Goal: Task Accomplishment & Management: Complete application form

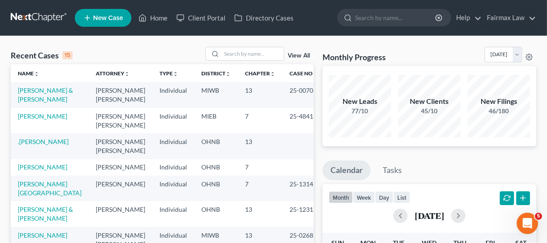
click at [233, 63] on div "Recent Cases 15 View All" at bounding box center [162, 55] width 303 height 17
click at [235, 57] on input "search" at bounding box center [252, 53] width 62 height 13
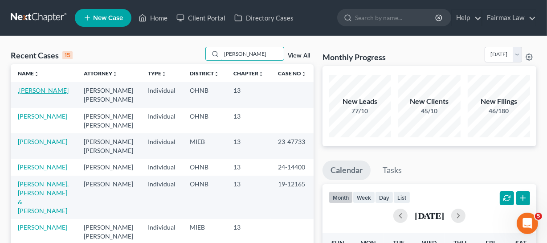
type input "[PERSON_NAME]"
click at [31, 94] on link ".[PERSON_NAME]" at bounding box center [43, 90] width 51 height 8
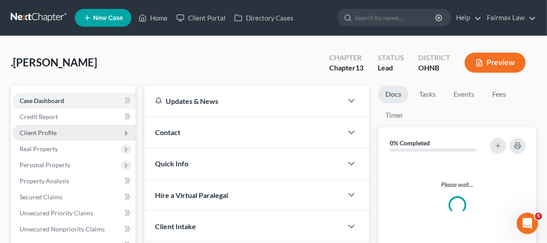
click at [92, 131] on span "Client Profile" at bounding box center [73, 133] width 123 height 16
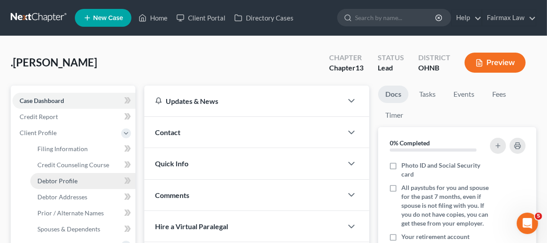
click at [83, 184] on link "Debtor Profile" at bounding box center [82, 181] width 105 height 16
select select "0"
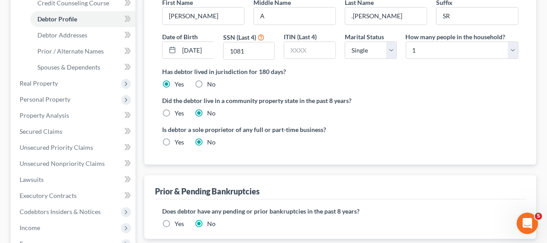
scroll to position [121, 0]
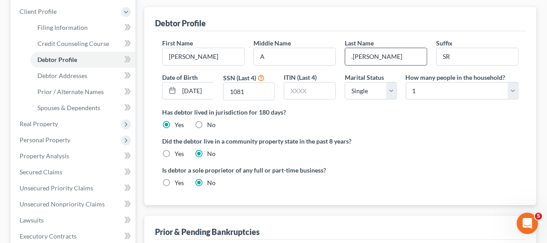
click at [352, 55] on input ".[PERSON_NAME]" at bounding box center [386, 56] width 82 height 17
click at [352, 56] on input ".[PERSON_NAME]" at bounding box center [386, 56] width 82 height 17
click at [423, 155] on div "Did the debtor live in a community property state in the past 8 years? Yes No" at bounding box center [340, 147] width 356 height 22
click at [308, 67] on div "First Name [PERSON_NAME] Middle Name A Last Name .[PERSON_NAME] Date of Birth […" at bounding box center [340, 72] width 365 height 69
click at [308, 61] on input "A" at bounding box center [295, 56] width 82 height 17
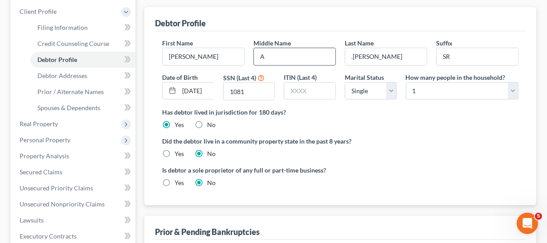
click at [310, 55] on input "A" at bounding box center [295, 56] width 82 height 17
click at [351, 57] on input ".[PERSON_NAME]" at bounding box center [386, 56] width 82 height 17
click at [417, 161] on ng-include "First Name [PERSON_NAME] Middle Name A Last Name .[PERSON_NAME] Date of Birth […" at bounding box center [340, 116] width 356 height 156
click at [407, 57] on input ".[PERSON_NAME]" at bounding box center [386, 56] width 82 height 17
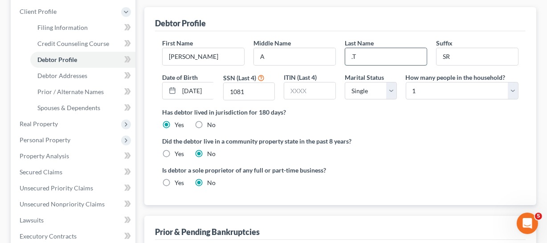
type input "."
type input "[PERSON_NAME]"
click at [390, 120] on div "Has debtor lived in jurisdiction for 180 days? Yes No Debtor must reside in jur…" at bounding box center [340, 118] width 356 height 22
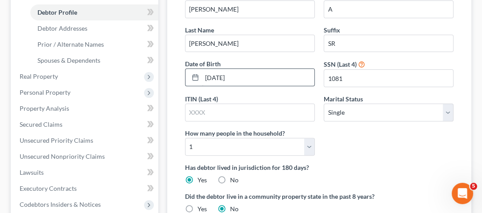
scroll to position [152, 0]
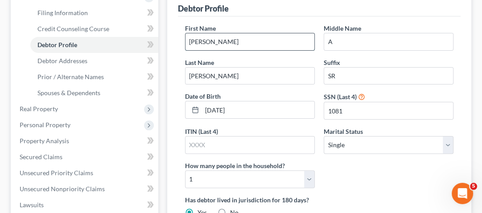
click at [224, 36] on input "[PERSON_NAME]" at bounding box center [249, 41] width 129 height 17
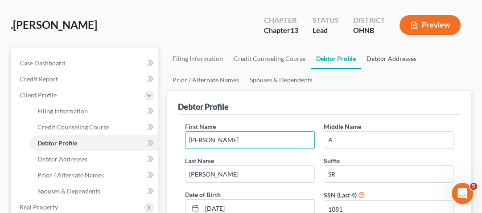
scroll to position [45, 0]
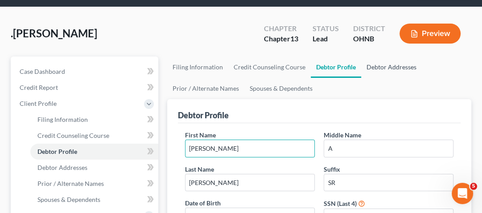
drag, startPoint x: 382, startPoint y: 71, endPoint x: 374, endPoint y: 70, distance: 8.1
click at [382, 71] on link "Debtor Addresses" at bounding box center [391, 67] width 61 height 21
click at [386, 66] on link "Debtor Addresses" at bounding box center [391, 67] width 61 height 21
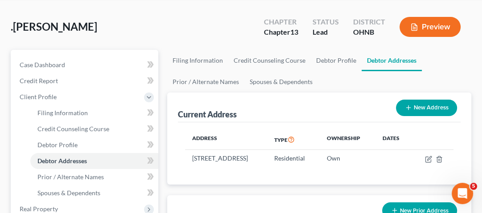
scroll to position [36, 0]
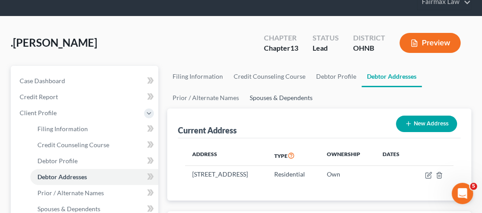
click at [268, 99] on link "Spouses & Dependents" at bounding box center [281, 97] width 74 height 21
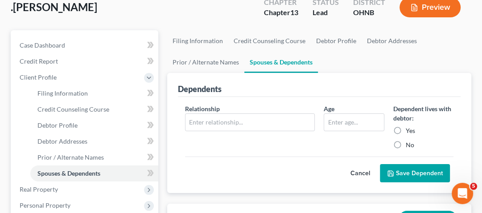
scroll to position [107, 0]
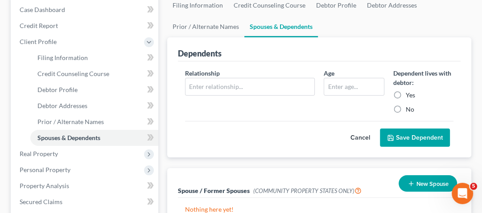
click at [53, 154] on span "Real Property" at bounding box center [39, 154] width 38 height 8
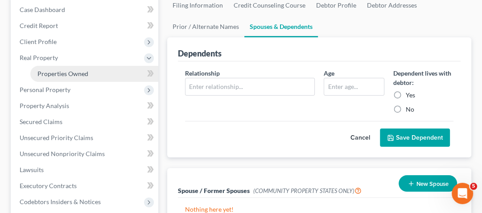
click at [69, 73] on span "Properties Owned" at bounding box center [62, 74] width 51 height 8
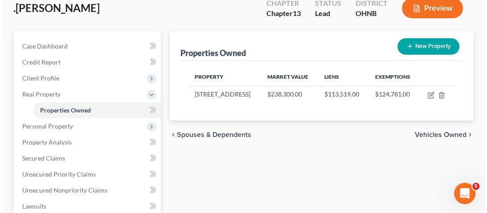
scroll to position [71, 0]
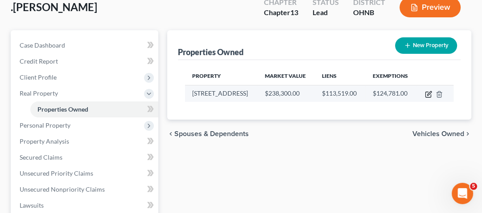
click at [427, 96] on icon "button" at bounding box center [428, 94] width 7 height 7
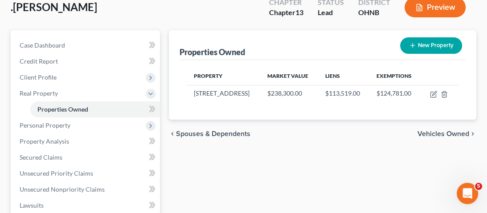
select select "36"
select select "0"
select select "7"
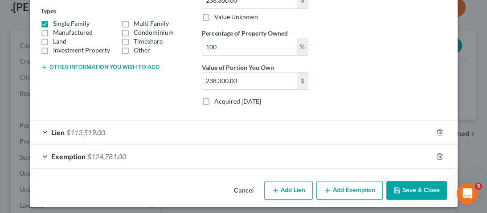
scroll to position [155, 0]
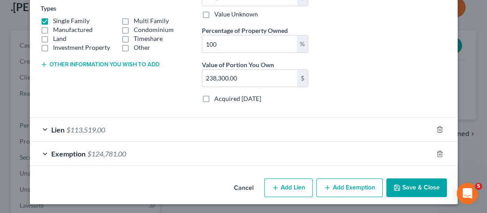
click at [95, 130] on span "$113,519.00" at bounding box center [85, 130] width 39 height 8
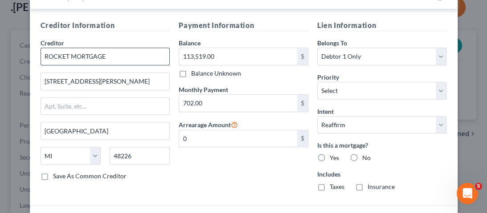
scroll to position [298, 0]
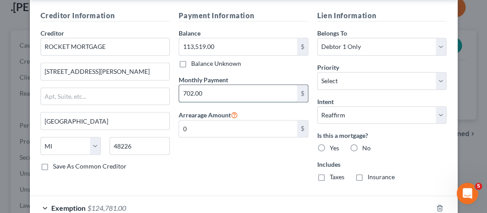
click at [252, 98] on input "702.00" at bounding box center [238, 93] width 118 height 17
type input "751.00"
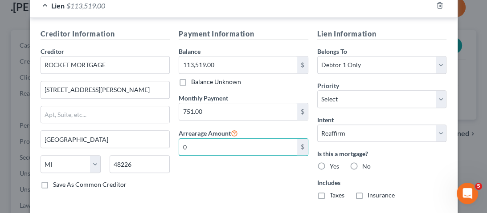
scroll to position [262, 0]
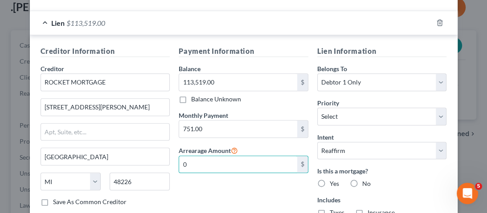
click at [193, 65] on label "Balance" at bounding box center [190, 68] width 22 height 9
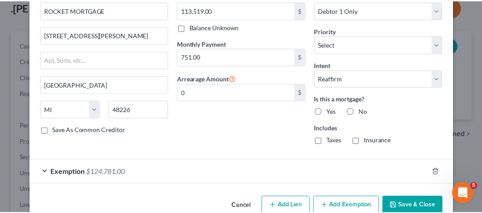
scroll to position [352, 0]
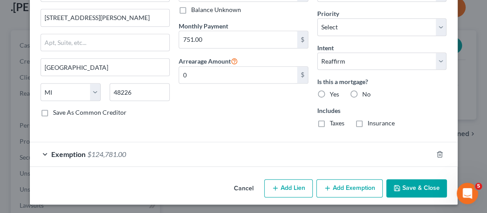
click at [421, 186] on button "Save & Close" at bounding box center [416, 189] width 61 height 19
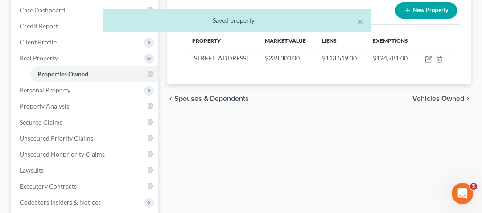
scroll to position [107, 0]
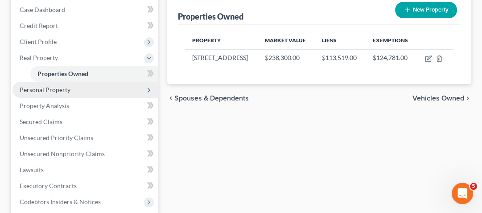
click at [73, 91] on span "Personal Property" at bounding box center [85, 90] width 146 height 16
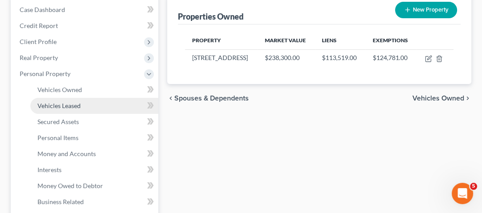
click at [76, 103] on span "Vehicles Leased" at bounding box center [58, 106] width 43 height 8
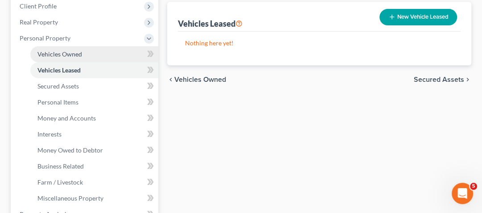
click at [74, 55] on span "Vehicles Owned" at bounding box center [59, 54] width 45 height 8
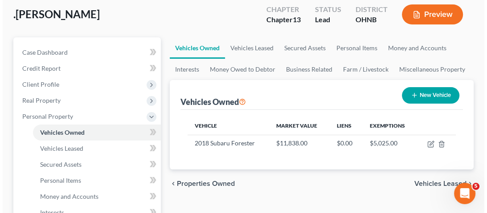
scroll to position [71, 0]
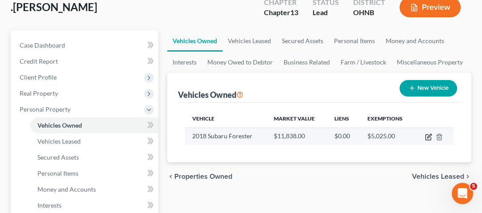
click at [429, 139] on icon "button" at bounding box center [428, 137] width 7 height 7
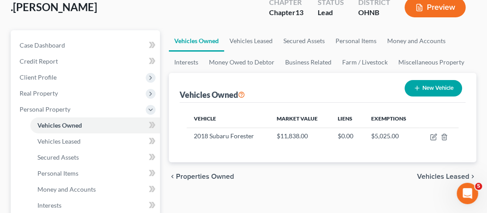
select select "0"
select select "8"
select select "1"
select select "0"
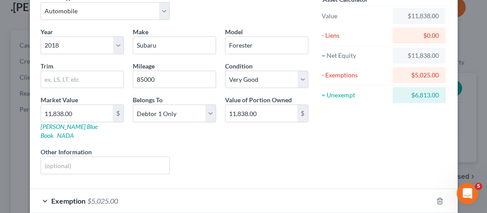
scroll to position [87, 0]
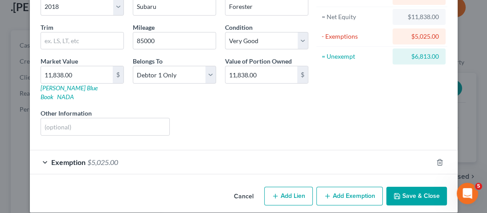
click at [108, 162] on div "Exemption $5,025.00" at bounding box center [231, 163] width 403 height 24
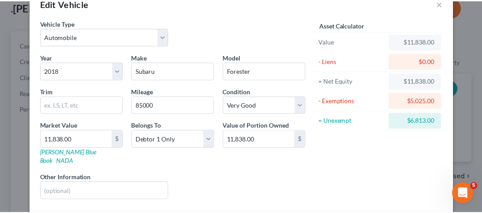
scroll to position [0, 0]
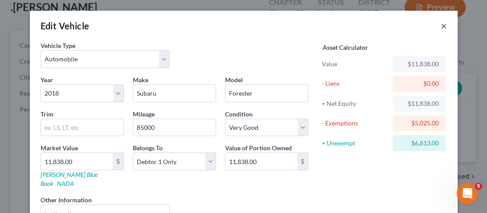
click at [441, 30] on button "×" at bounding box center [444, 25] width 6 height 11
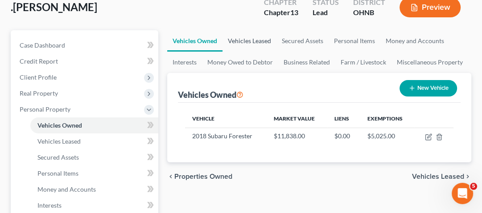
click at [260, 39] on link "Vehicles Leased" at bounding box center [249, 40] width 54 height 21
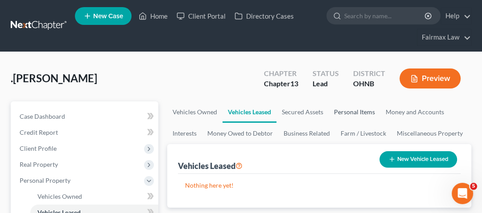
click at [342, 110] on link "Personal Items" at bounding box center [354, 112] width 52 height 21
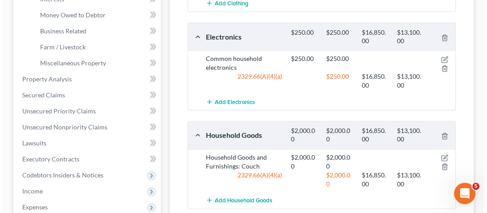
scroll to position [285, 0]
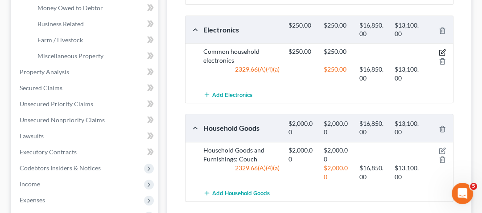
click at [442, 52] on icon "button" at bounding box center [443, 51] width 4 height 4
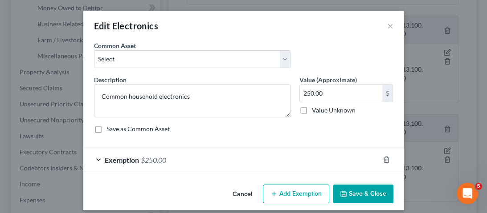
click at [141, 162] on span "$250.00" at bounding box center [153, 160] width 25 height 8
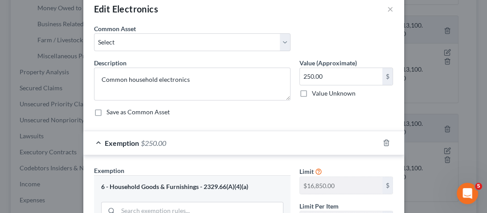
scroll to position [0, 0]
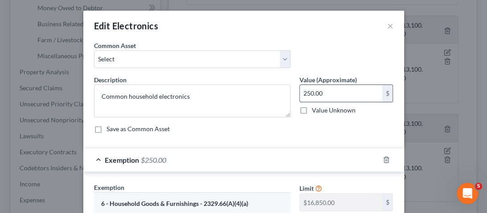
click at [336, 89] on input "250.00" at bounding box center [341, 93] width 82 height 17
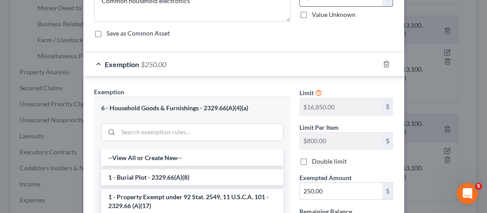
scroll to position [143, 0]
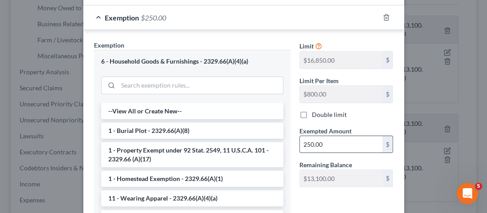
click at [338, 143] on input "250.00" at bounding box center [341, 144] width 82 height 17
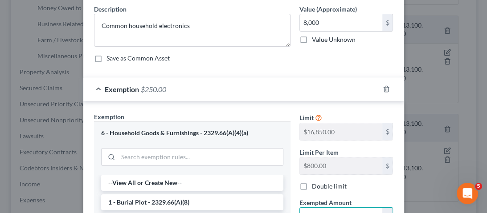
scroll to position [0, 0]
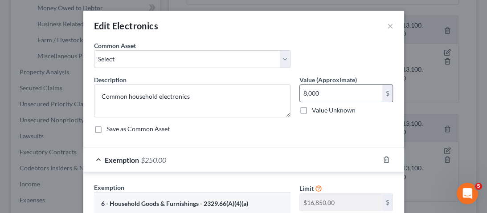
click at [342, 87] on input "8,000" at bounding box center [341, 93] width 82 height 17
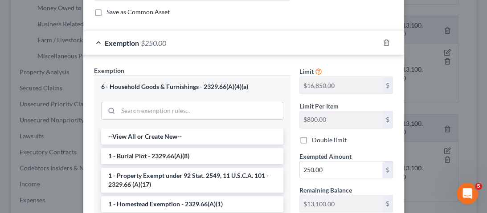
scroll to position [178, 0]
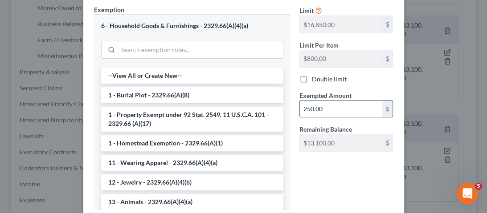
type input "1,000"
click at [342, 107] on input "250.00" at bounding box center [341, 109] width 82 height 17
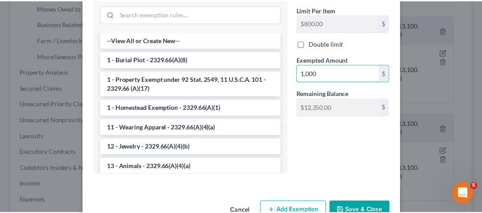
scroll to position [237, 0]
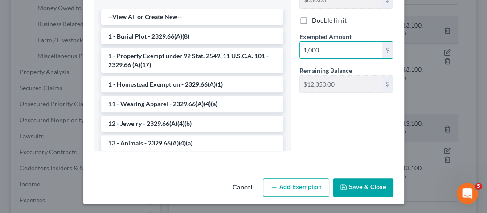
type input "1,000"
click at [365, 184] on button "Save & Close" at bounding box center [363, 188] width 61 height 19
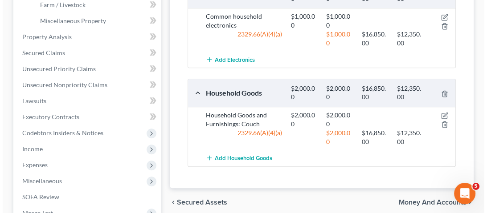
scroll to position [356, 0]
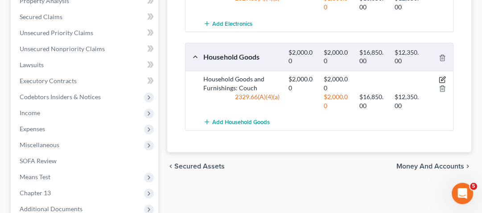
click at [443, 78] on icon "button" at bounding box center [443, 79] width 4 height 4
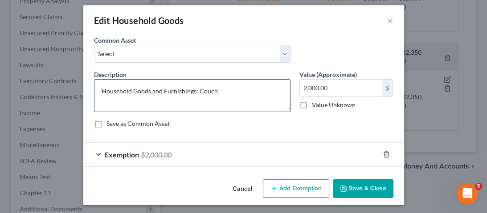
scroll to position [7, 0]
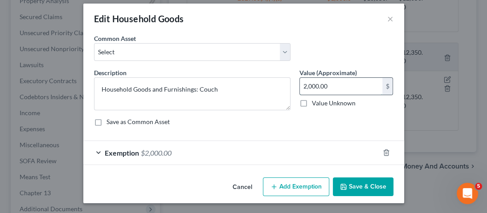
click at [367, 87] on input "2,000.00" at bounding box center [341, 86] width 82 height 17
click at [186, 154] on div "Exemption $2,000.00" at bounding box center [231, 153] width 296 height 24
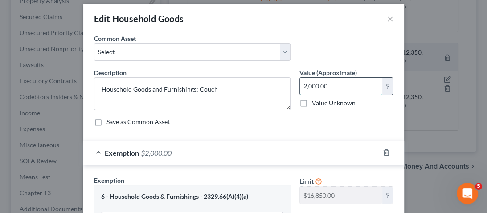
click at [348, 88] on input "2,000.00" at bounding box center [341, 86] width 82 height 17
type input "6,000"
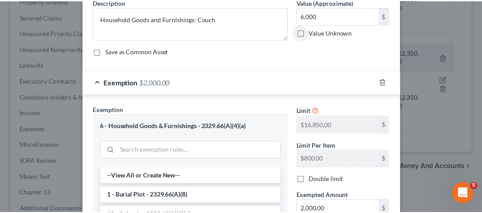
scroll to position [237, 0]
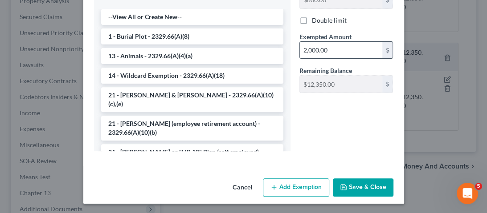
click at [345, 51] on input "2,000.00" at bounding box center [341, 50] width 82 height 17
type input "6,000"
click at [372, 186] on button "Save & Close" at bounding box center [363, 188] width 61 height 19
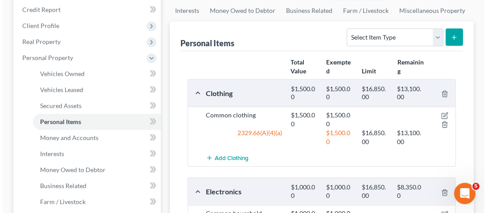
scroll to position [107, 0]
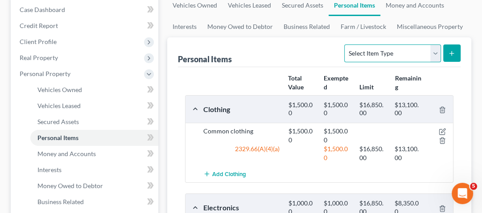
click at [410, 52] on select "Select Item Type Clothing Collectibles Of Value Electronics Firearms Household …" at bounding box center [392, 54] width 96 height 18
select select "collectibles_of_value"
click at [345, 45] on select "Select Item Type Clothing Collectibles Of Value Electronics Firearms Household …" at bounding box center [392, 54] width 96 height 18
click at [459, 49] on button "submit" at bounding box center [451, 53] width 17 height 17
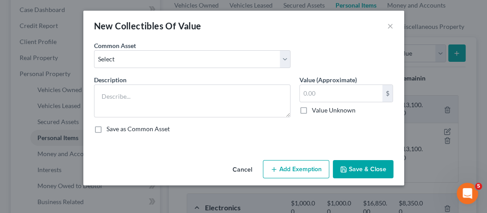
click at [133, 75] on div "Description *" at bounding box center [192, 96] width 205 height 42
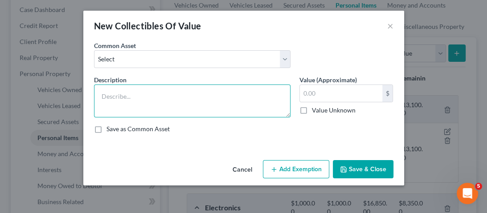
click at [167, 114] on textarea at bounding box center [192, 101] width 196 height 33
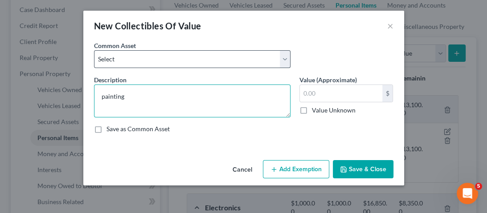
type textarea "painting"
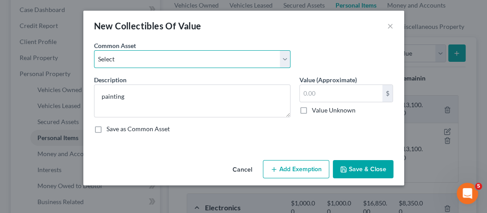
click at [169, 59] on select "Select Collectibles" at bounding box center [192, 59] width 196 height 18
select select "0"
click at [94, 50] on select "Select Collectibles" at bounding box center [192, 59] width 196 height 18
type textarea "Collectibles"
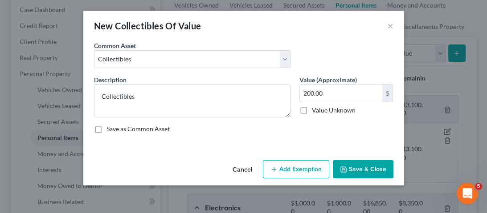
click at [296, 93] on div "Value (Approximate) 200.00 $ Value Unknown Balance Undetermined 200.00 $ Value …" at bounding box center [346, 96] width 103 height 42
click at [312, 94] on input "200.00" at bounding box center [341, 93] width 82 height 17
type input "1,000"
click at [292, 163] on button "Add Exemption" at bounding box center [296, 169] width 66 height 19
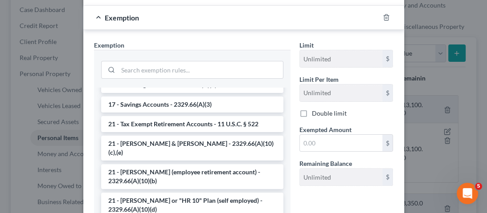
scroll to position [143, 0]
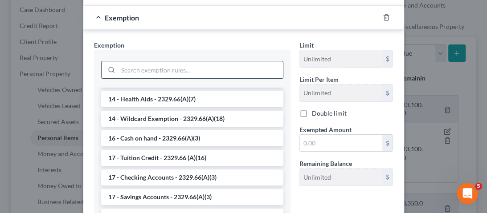
click at [162, 66] on input "search" at bounding box center [200, 69] width 165 height 17
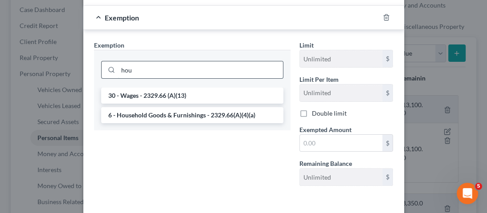
scroll to position [0, 0]
type input "hou"
click at [182, 118] on li "6 - Household Goods & Furnishings - 2329.66(A)(4)(a)" at bounding box center [192, 115] width 182 height 16
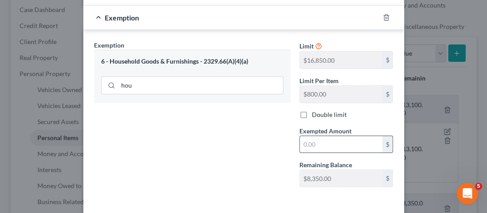
click at [324, 143] on input "text" at bounding box center [341, 144] width 82 height 17
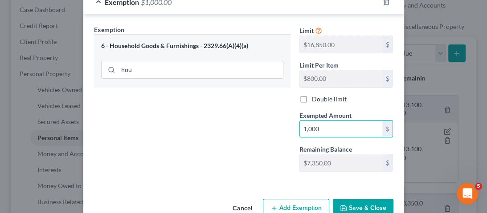
scroll to position [179, 0]
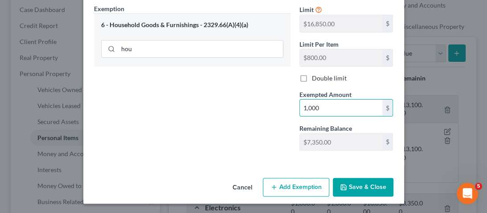
type input "1,000"
click at [369, 185] on button "Save & Close" at bounding box center [363, 187] width 61 height 19
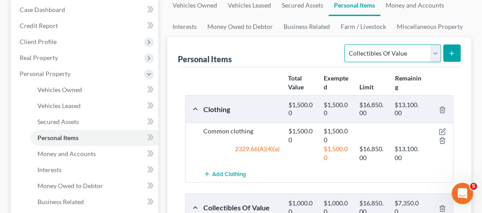
click at [369, 55] on select "Select Item Type Clothing Collectibles Of Value Electronics Firearms Household …" at bounding box center [392, 54] width 96 height 18
select select "firearms"
click at [345, 45] on select "Select Item Type Clothing Collectibles Of Value Electronics Firearms Household …" at bounding box center [392, 54] width 96 height 18
click at [454, 53] on icon "submit" at bounding box center [451, 53] width 7 height 7
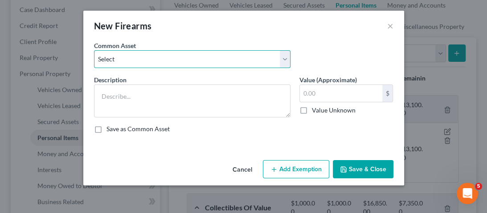
click at [134, 56] on select "Select Firearms Firearms (Pistol 9mm) Firearms" at bounding box center [192, 59] width 196 height 18
select select "0"
click at [94, 50] on select "Select Firearms Firearms (Pistol 9mm) Firearms" at bounding box center [192, 59] width 196 height 18
type textarea "Firearms"
type input "300.00"
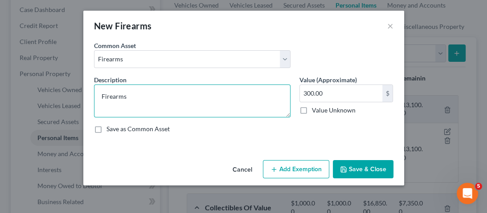
click at [148, 103] on textarea "Firearms" at bounding box center [192, 101] width 196 height 33
click at [171, 97] on textarea "Firearms" at bounding box center [192, 101] width 196 height 33
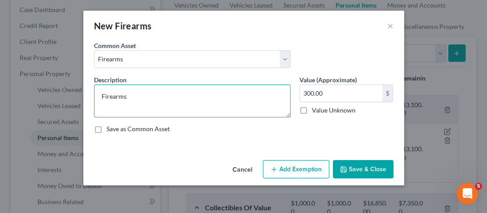
click at [171, 97] on textarea "Firearms" at bounding box center [192, 101] width 196 height 33
click at [213, 98] on textarea "Firearms" at bounding box center [192, 101] width 196 height 33
click at [144, 98] on textarea "Firearms" at bounding box center [192, 101] width 196 height 33
click at [144, 99] on textarea "Firearms" at bounding box center [192, 101] width 196 height 33
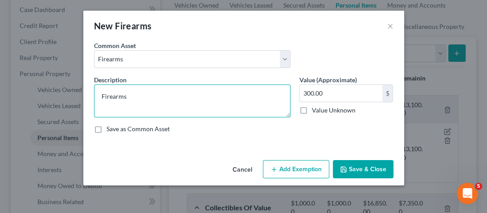
click at [144, 99] on textarea "Firearms" at bounding box center [192, 101] width 196 height 33
type textarea "2 pistols, 4 shut gons"
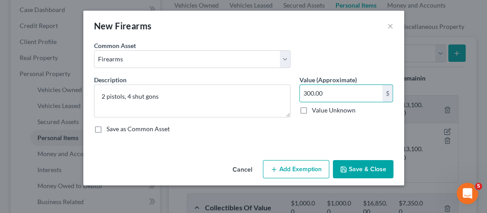
click at [301, 166] on button "Add Exemption" at bounding box center [296, 169] width 66 height 19
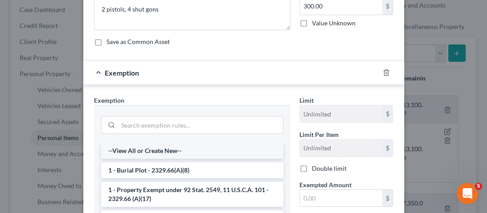
scroll to position [36, 0]
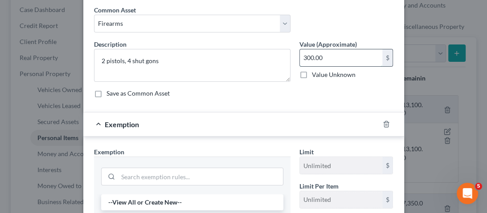
click at [318, 59] on input "300.00" at bounding box center [341, 57] width 82 height 17
click at [346, 56] on input "300.00" at bounding box center [341, 57] width 82 height 17
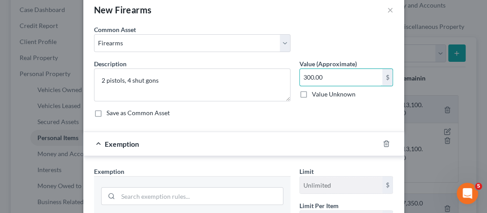
scroll to position [0, 0]
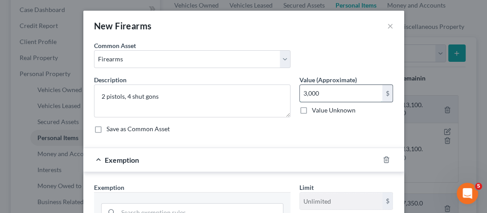
type input "3,000"
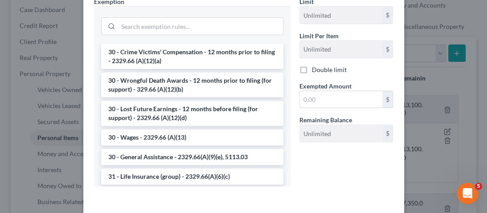
scroll to position [813, 0]
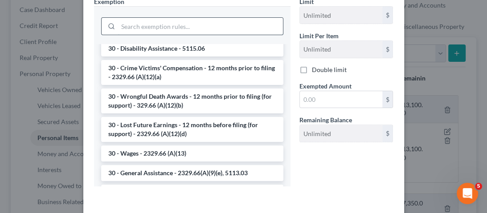
click at [165, 29] on input "search" at bounding box center [200, 26] width 165 height 17
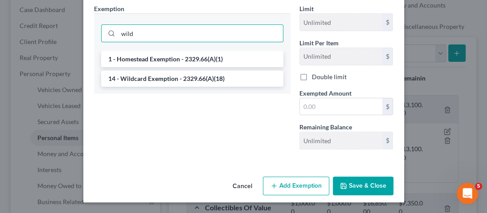
scroll to position [178, 0]
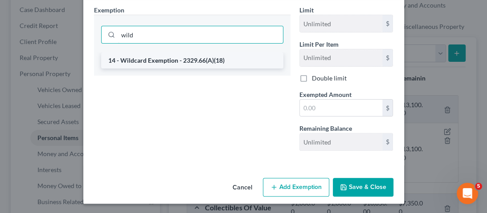
type input "wild"
click at [180, 61] on li "14 - Wildcard Exemption - 2329.66(A)(18)" at bounding box center [192, 61] width 182 height 16
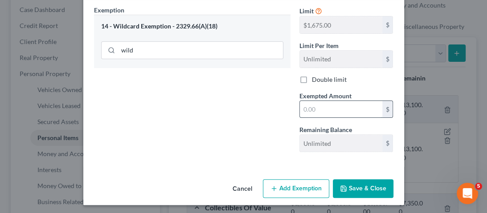
click at [332, 110] on input "text" at bounding box center [341, 109] width 82 height 17
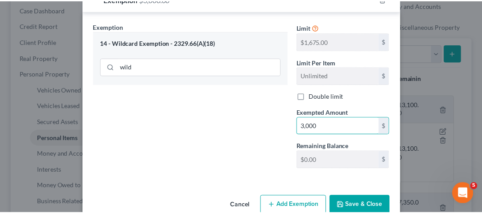
scroll to position [179, 0]
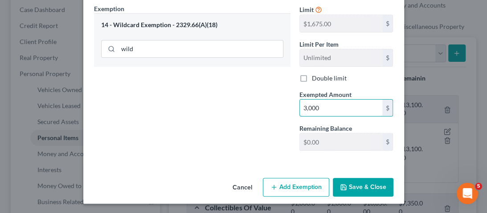
type input "3,000"
click at [371, 184] on button "Save & Close" at bounding box center [363, 187] width 61 height 19
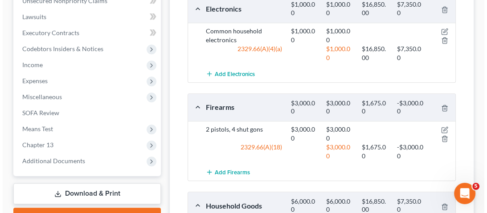
scroll to position [392, 0]
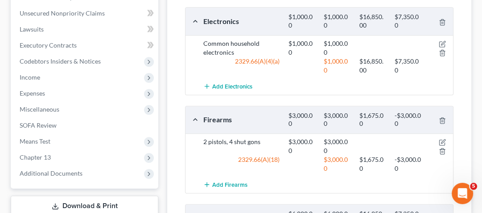
click at [446, 143] on div at bounding box center [439, 147] width 29 height 18
click at [442, 140] on icon "button" at bounding box center [443, 142] width 4 height 4
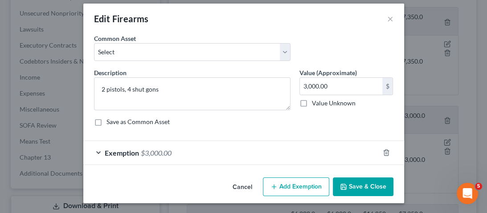
click at [143, 161] on div "Exemption $3,000.00" at bounding box center [231, 153] width 296 height 24
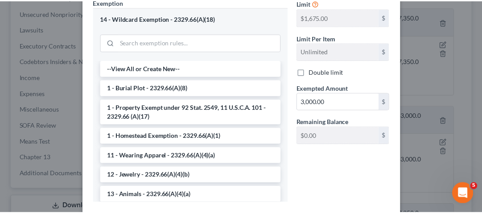
scroll to position [0, 0]
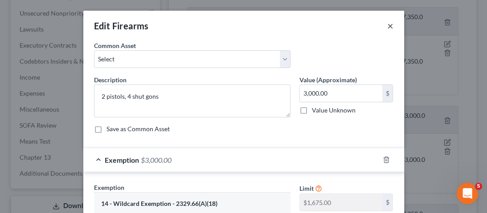
click at [389, 23] on button "×" at bounding box center [390, 25] width 6 height 11
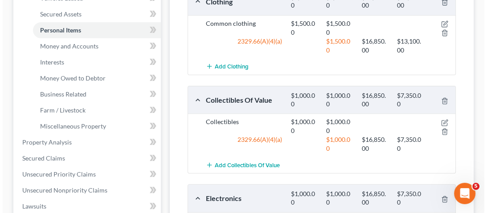
scroll to position [214, 0]
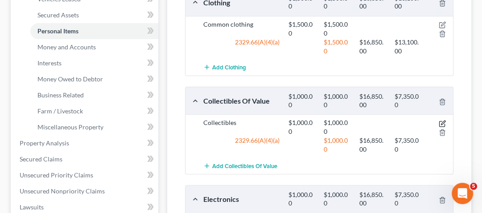
click at [442, 120] on icon "button" at bounding box center [441, 123] width 7 height 7
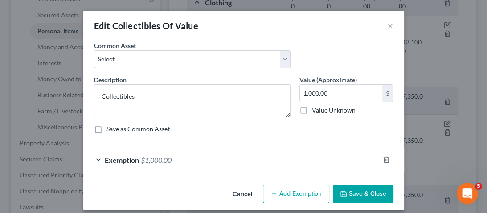
click at [154, 155] on div "Exemption $1,000.00" at bounding box center [231, 160] width 296 height 24
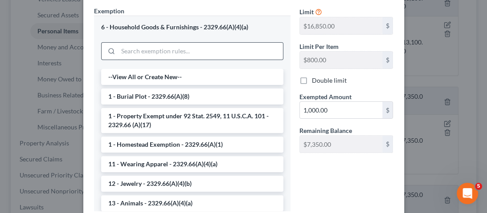
scroll to position [178, 0]
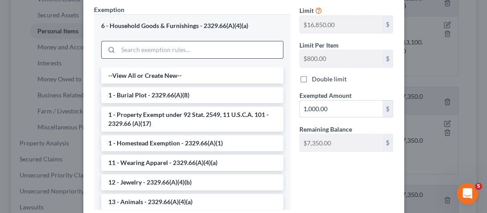
click at [237, 46] on input "search" at bounding box center [200, 49] width 165 height 17
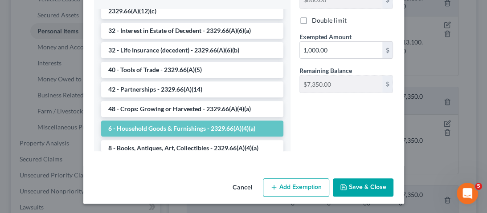
scroll to position [1098, 0]
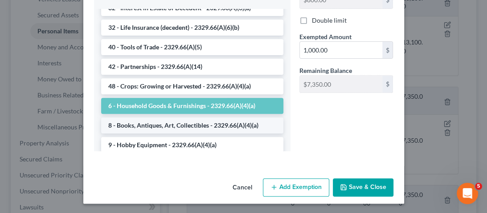
click at [176, 118] on li "8 - Books, Antiques, Art, Collectibles - 2329.66(A)(4)(a)" at bounding box center [192, 126] width 182 height 16
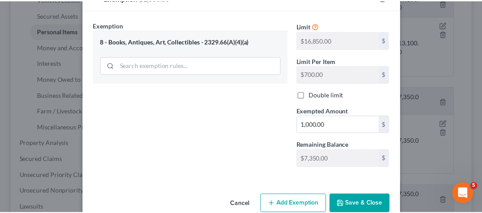
scroll to position [179, 0]
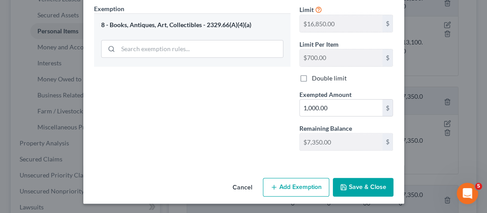
click at [345, 185] on button "Save & Close" at bounding box center [363, 187] width 61 height 19
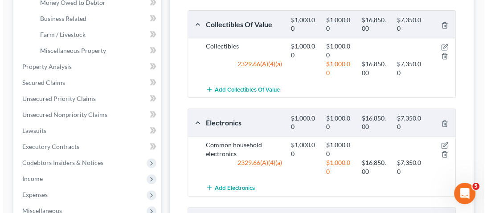
scroll to position [392, 0]
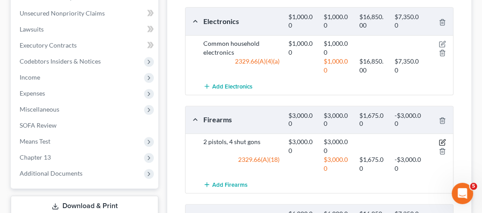
click at [440, 139] on icon "button" at bounding box center [441, 142] width 7 height 7
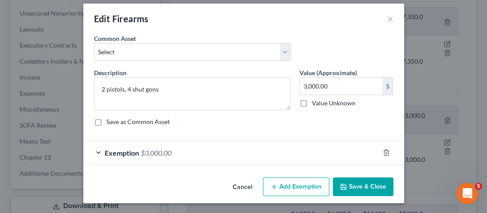
click at [179, 148] on div "Exemption $3,000.00" at bounding box center [231, 153] width 296 height 24
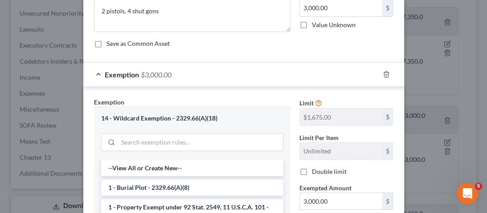
scroll to position [150, 0]
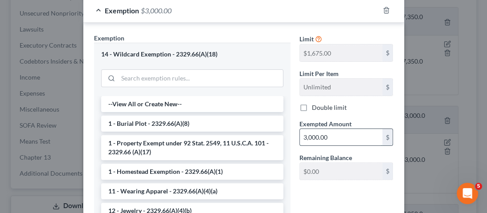
click at [331, 131] on input "3,000.00" at bounding box center [341, 137] width 82 height 17
type input "1,675"
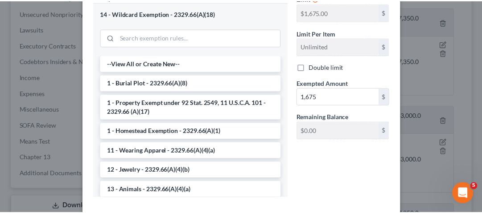
scroll to position [237, 0]
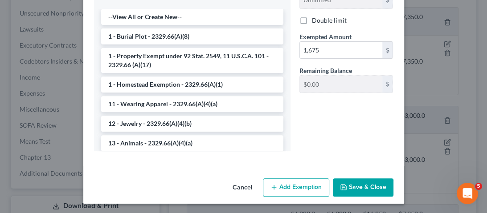
click at [370, 189] on button "Save & Close" at bounding box center [363, 188] width 61 height 19
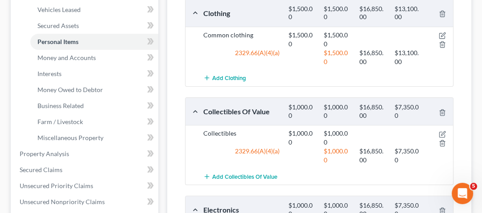
scroll to position [107, 0]
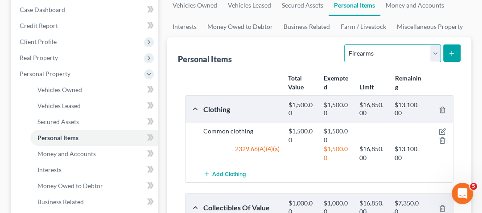
click at [403, 49] on select "Select Item Type Clothing Collectibles Of Value Electronics Firearms Household …" at bounding box center [392, 54] width 96 height 18
click at [248, 85] on div "Total Value Exempted Limit Remaining" at bounding box center [318, 83] width 277 height 25
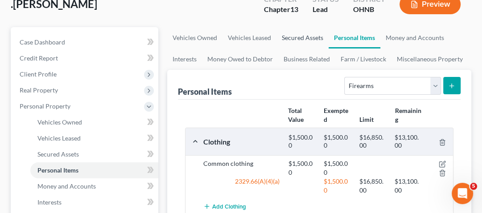
scroll to position [36, 0]
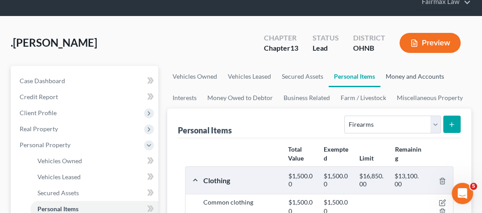
click at [443, 76] on link "Money and Accounts" at bounding box center [414, 76] width 69 height 21
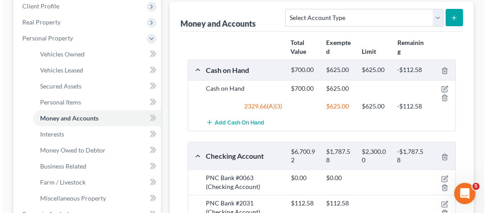
scroll to position [143, 0]
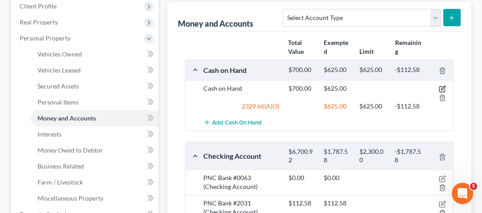
click at [440, 87] on icon "button" at bounding box center [441, 89] width 5 height 5
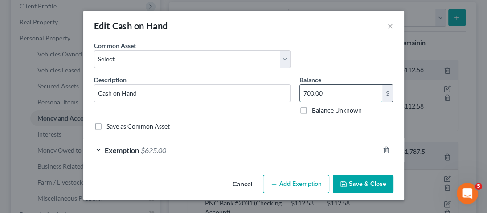
click at [365, 94] on input "700.00" at bounding box center [341, 93] width 82 height 17
click at [229, 136] on form "An exemption set must first be selected from the Filing Information section. Co…" at bounding box center [243, 102] width 299 height 122
click at [230, 144] on div "Exemption $625.00" at bounding box center [231, 151] width 296 height 24
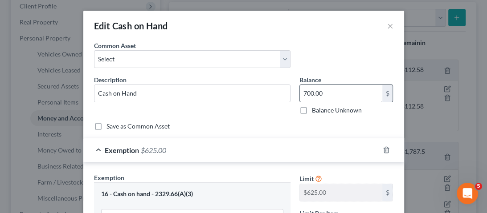
scroll to position [0, 0]
click at [337, 89] on input "700.00" at bounding box center [341, 93] width 82 height 17
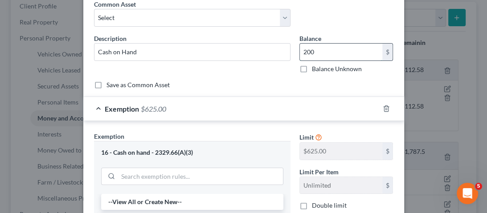
scroll to position [107, 0]
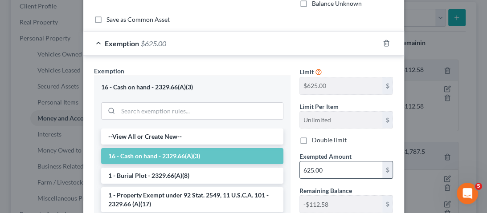
type input "200"
click at [326, 167] on input "625.00" at bounding box center [341, 170] width 82 height 17
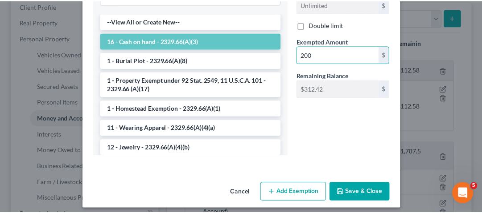
scroll to position [228, 0]
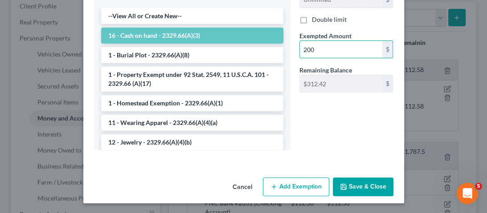
type input "200"
drag, startPoint x: 380, startPoint y: 150, endPoint x: 371, endPoint y: 155, distance: 10.0
click at [380, 150] on div "Limit $625.00 $ Limit Per Item Unlimited $ Double limit Exempted Amount * 200 $…" at bounding box center [346, 52] width 103 height 212
click at [343, 180] on button "Save & Close" at bounding box center [363, 187] width 61 height 19
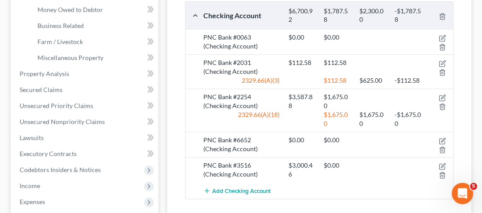
scroll to position [285, 0]
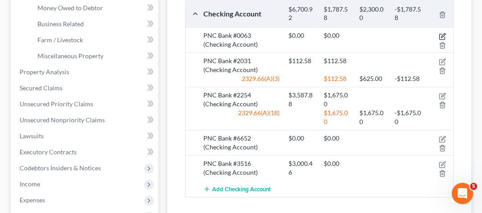
click at [442, 36] on icon "button" at bounding box center [443, 35] width 4 height 4
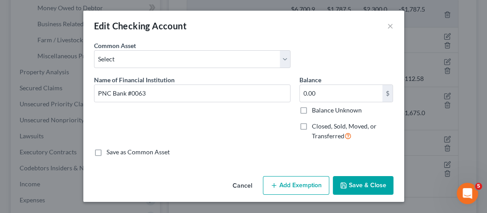
click at [333, 108] on label "Balance Unknown" at bounding box center [337, 110] width 50 height 9
click at [321, 108] on input "Balance Unknown" at bounding box center [318, 109] width 6 height 6
click at [326, 110] on label "Balance Unknown" at bounding box center [337, 110] width 50 height 9
click at [321, 110] on input "Balance Unknown" at bounding box center [318, 109] width 6 height 6
checkbox input "false"
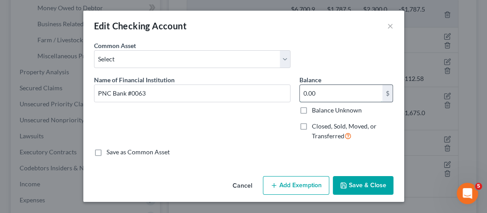
click at [346, 94] on input "0.00" at bounding box center [341, 93] width 82 height 17
click at [388, 24] on button "×" at bounding box center [390, 25] width 6 height 11
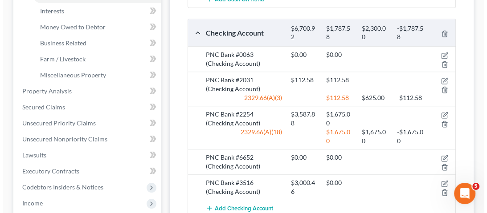
scroll to position [249, 0]
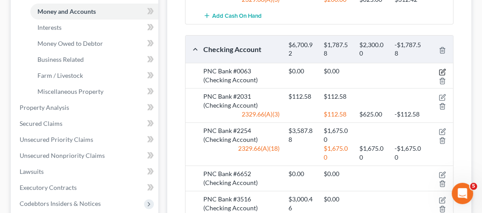
click at [442, 71] on icon "button" at bounding box center [443, 71] width 4 height 4
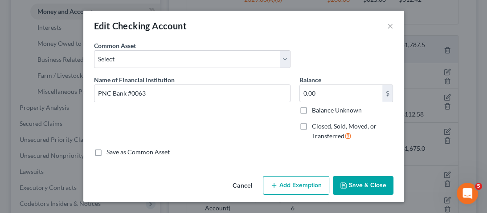
click at [340, 72] on div "Common Asset Select Day Air FCU Daily Pay So-Fi Adventure Credit Union So-Fi Mo…" at bounding box center [244, 58] width 308 height 34
click at [340, 89] on input "0.00" at bounding box center [341, 93] width 82 height 17
type input "2,500"
drag, startPoint x: 295, startPoint y: 189, endPoint x: 258, endPoint y: 157, distance: 49.3
click at [295, 189] on button "Add Exemption" at bounding box center [296, 185] width 66 height 19
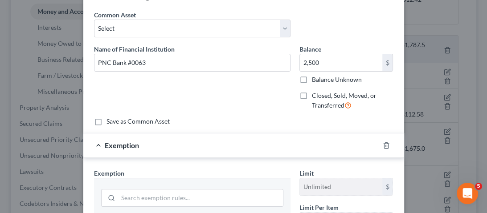
scroll to position [71, 0]
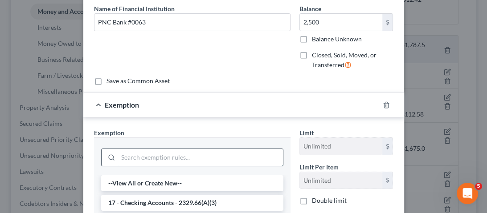
click at [197, 152] on input "search" at bounding box center [200, 157] width 165 height 17
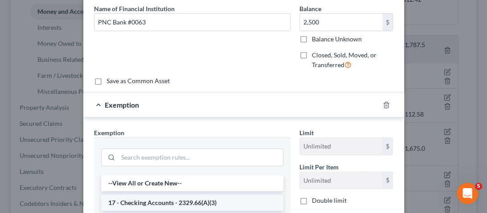
click at [197, 201] on li "17 - Checking Accounts - 2329.66(A)(3)" at bounding box center [192, 203] width 182 height 16
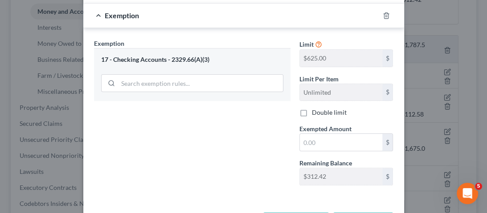
scroll to position [178, 0]
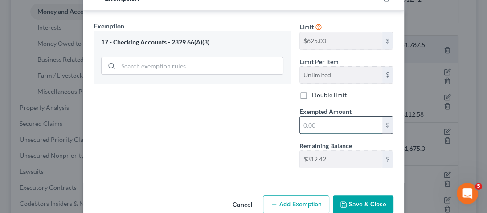
click at [370, 118] on input "text" at bounding box center [341, 125] width 82 height 17
click at [218, 130] on div "Exemption Set must be selected for CA. Exemption * 17 - Checking Accounts - 232…" at bounding box center [192, 98] width 205 height 154
click at [350, 116] on div "$" at bounding box center [346, 125] width 94 height 18
click at [351, 123] on input "text" at bounding box center [341, 125] width 82 height 17
type input "2,500"
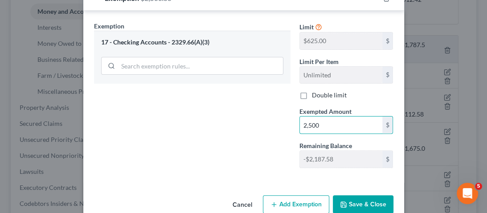
click at [353, 203] on button "Save & Close" at bounding box center [363, 205] width 61 height 19
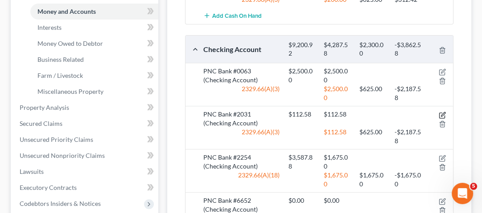
click at [442, 113] on icon "button" at bounding box center [443, 114] width 4 height 4
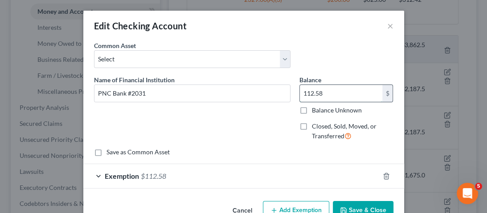
click at [344, 89] on input "112.58" at bounding box center [341, 93] width 82 height 17
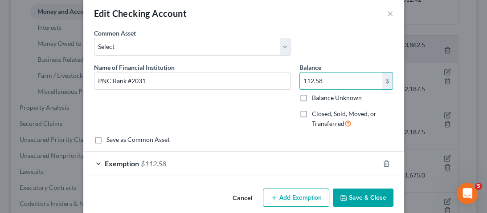
scroll to position [23, 0]
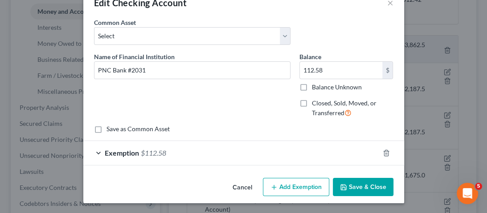
click at [174, 164] on div "Exemption $112.58" at bounding box center [231, 153] width 296 height 24
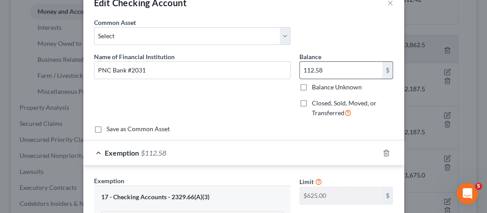
click at [337, 70] on input "112.58" at bounding box center [341, 70] width 82 height 17
click at [387, 8] on button "×" at bounding box center [390, 2] width 6 height 11
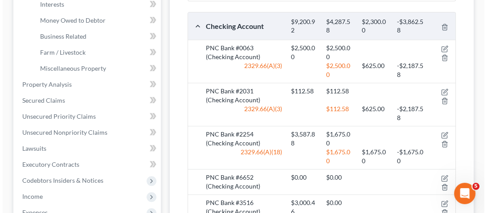
scroll to position [285, 0]
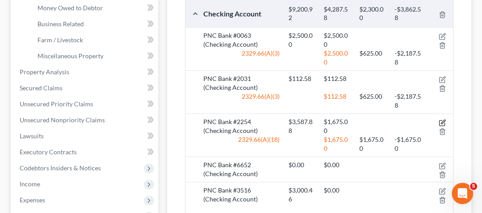
click at [445, 121] on icon "button" at bounding box center [441, 122] width 7 height 7
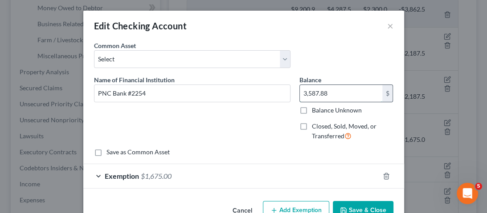
click at [337, 93] on input "3,587.88" at bounding box center [341, 93] width 82 height 17
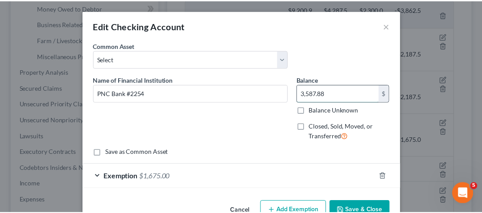
scroll to position [23, 0]
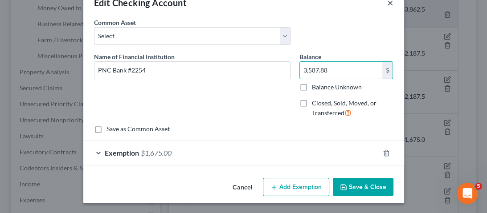
click at [388, 5] on button "×" at bounding box center [390, 2] width 6 height 11
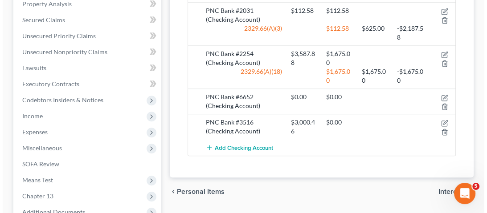
scroll to position [356, 0]
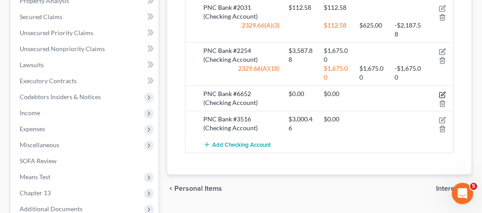
click at [444, 92] on icon "button" at bounding box center [441, 94] width 7 height 7
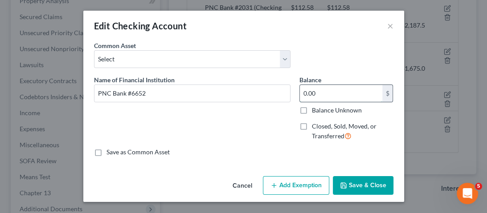
click at [327, 100] on input "0.00" at bounding box center [341, 93] width 82 height 17
type input "300"
click at [278, 179] on button "Add Exemption" at bounding box center [296, 185] width 66 height 19
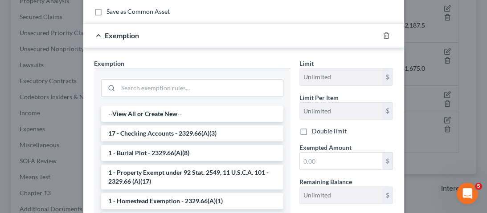
scroll to position [143, 0]
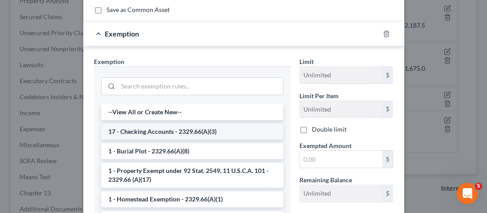
click at [175, 131] on li "17 - Checking Accounts - 2329.66(A)(3)" at bounding box center [192, 132] width 182 height 16
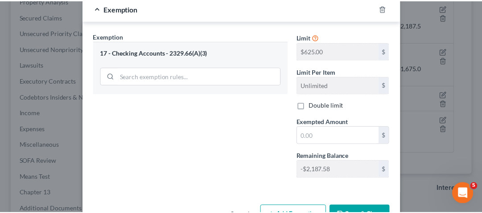
scroll to position [195, 0]
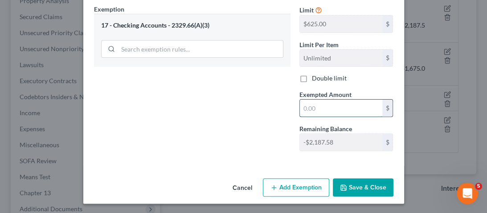
click at [338, 110] on input "text" at bounding box center [341, 108] width 82 height 17
type input "300"
click at [365, 192] on button "Save & Close" at bounding box center [363, 188] width 61 height 19
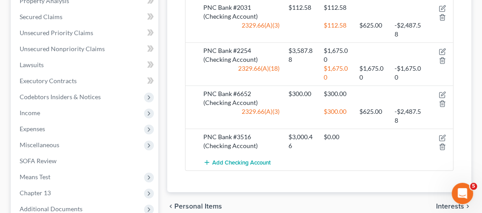
click at [446, 137] on div at bounding box center [439, 142] width 29 height 18
click at [442, 136] on icon "button" at bounding box center [441, 138] width 7 height 7
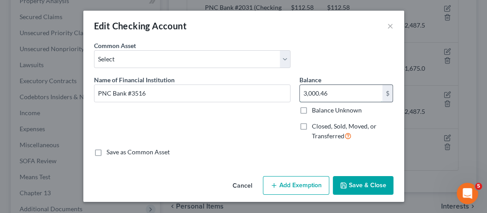
click at [335, 96] on input "3,000.46" at bounding box center [341, 93] width 82 height 17
click at [394, 27] on div "Edit Checking Account ×" at bounding box center [243, 26] width 321 height 30
click at [356, 187] on button "Save & Close" at bounding box center [363, 185] width 61 height 19
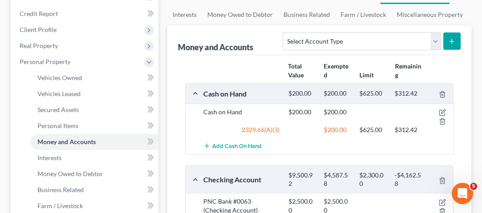
scroll to position [107, 0]
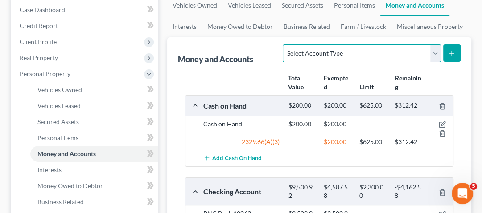
click at [347, 54] on select "Select Account Type Brokerage Cash on Hand Certificates of Deposit Checking Acc…" at bounding box center [361, 54] width 158 height 18
click at [347, 53] on select "Select Account Type Brokerage Cash on Hand Certificates of Deposit Checking Acc…" at bounding box center [361, 54] width 158 height 18
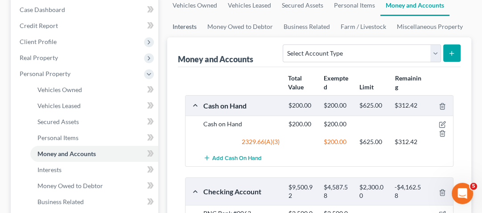
click at [180, 24] on link "Interests" at bounding box center [184, 26] width 35 height 21
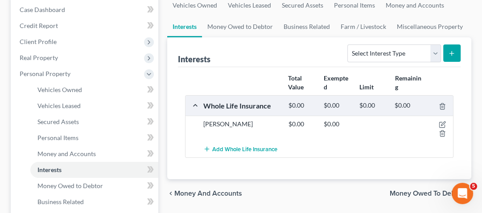
scroll to position [71, 0]
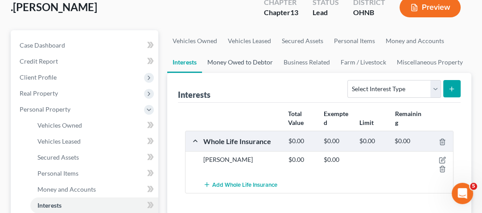
click at [246, 65] on link "Money Owed to Debtor" at bounding box center [240, 62] width 76 height 21
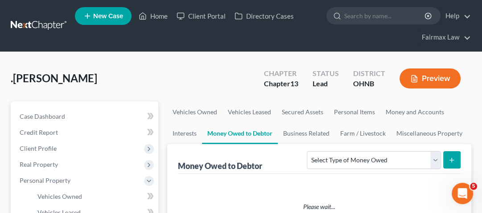
click at [251, 66] on div ".[PERSON_NAME] Upgraded Chapter Chapter 13 Status [GEOGRAPHIC_DATA] [GEOGRAPHIC…" at bounding box center [241, 82] width 460 height 39
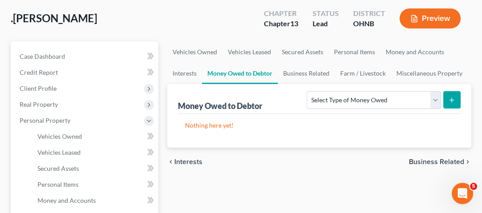
scroll to position [71, 0]
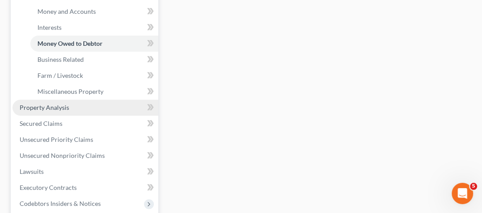
click at [66, 110] on span "Property Analysis" at bounding box center [44, 108] width 49 height 8
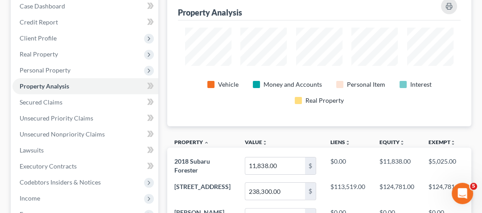
scroll to position [107, 0]
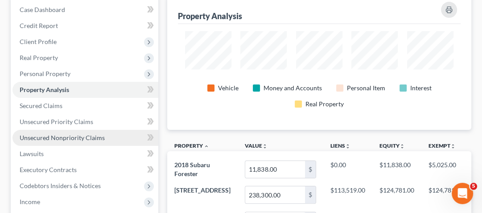
click at [58, 137] on span "Unsecured Nonpriority Claims" at bounding box center [62, 138] width 85 height 8
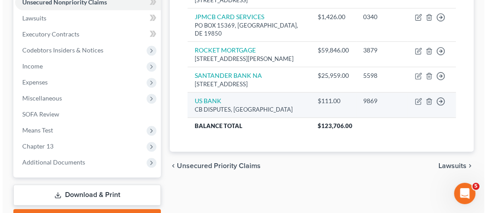
scroll to position [255, 0]
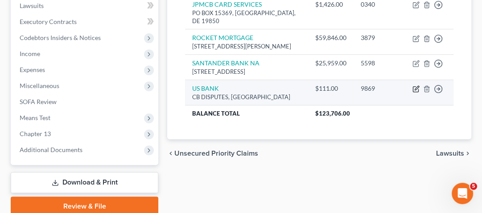
click at [417, 93] on icon "button" at bounding box center [415, 89] width 7 height 7
select select "26"
select select "14"
select select "0"
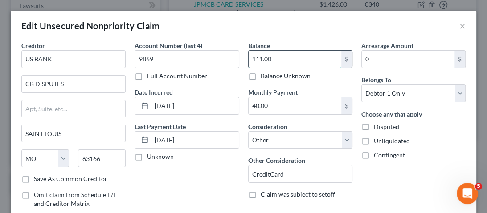
click at [284, 59] on input "111.00" at bounding box center [295, 59] width 93 height 17
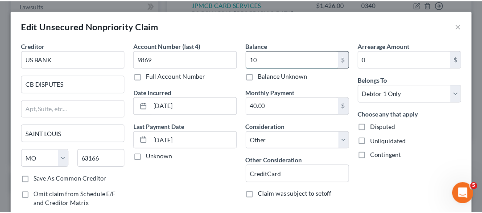
scroll to position [99, 0]
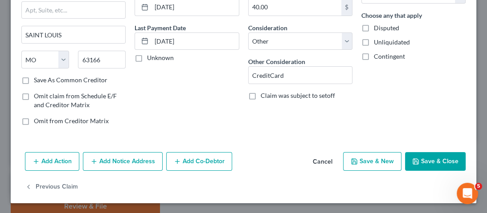
type input "10"
click at [442, 162] on button "Save & Close" at bounding box center [435, 161] width 61 height 19
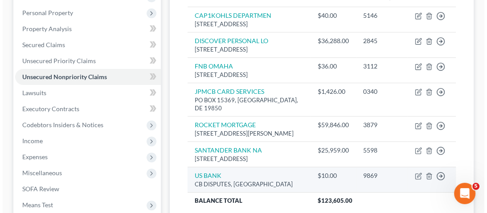
scroll to position [184, 0]
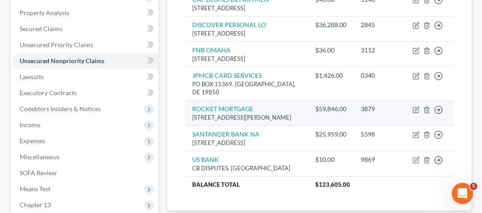
click at [320, 114] on div "$59,846.00" at bounding box center [330, 109] width 31 height 9
click at [417, 114] on icon "button" at bounding box center [415, 109] width 7 height 7
select select "11"
select select "0"
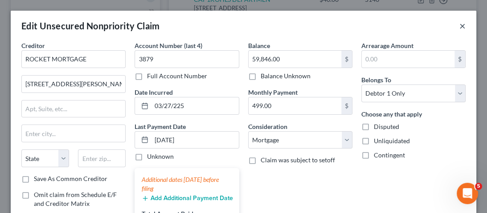
click at [459, 31] on button "×" at bounding box center [462, 25] width 6 height 11
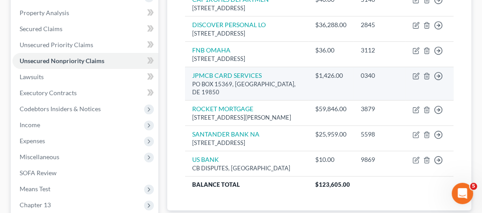
click at [411, 99] on td "Move to D Move to E Move to G Move to Notice Only" at bounding box center [429, 84] width 48 height 34
click at [415, 80] on icon "button" at bounding box center [415, 76] width 7 height 7
select select "7"
select select "14"
select select "0"
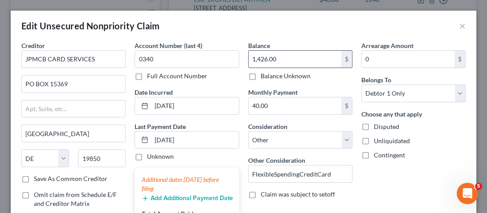
click at [293, 58] on input "1,426.00" at bounding box center [295, 59] width 93 height 17
type input "2,000"
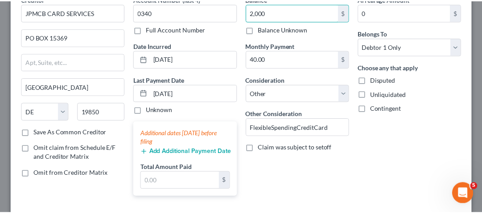
scroll to position [118, 0]
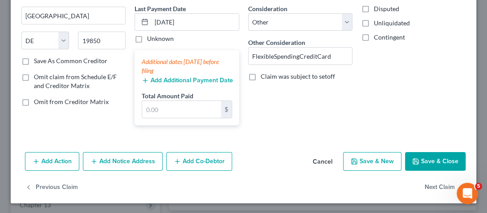
drag, startPoint x: 430, startPoint y: 164, endPoint x: 328, endPoint y: 157, distance: 102.2
click at [430, 164] on button "Save & Close" at bounding box center [435, 161] width 61 height 19
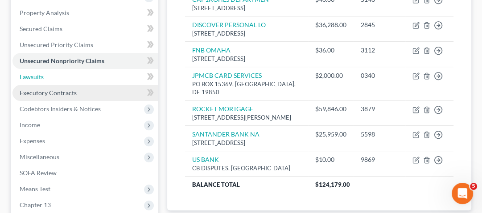
drag, startPoint x: 85, startPoint y: 74, endPoint x: 101, endPoint y: 84, distance: 18.9
click at [85, 74] on link "Lawsuits" at bounding box center [85, 77] width 146 height 16
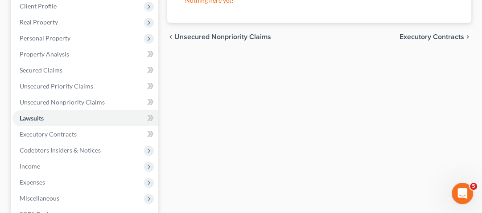
scroll to position [214, 0]
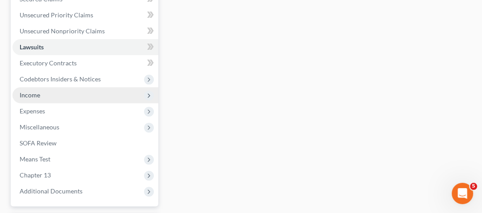
click at [41, 96] on span "Income" at bounding box center [85, 95] width 146 height 16
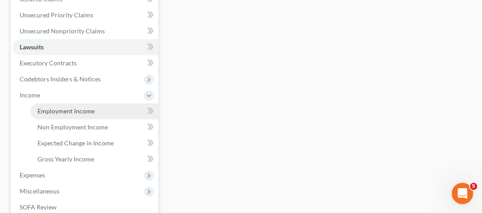
click at [70, 107] on span "Employment Income" at bounding box center [65, 111] width 57 height 8
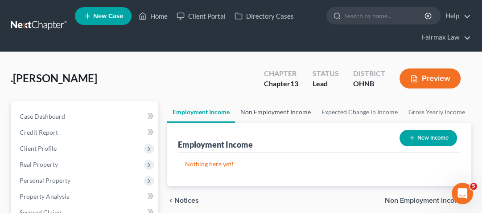
click at [271, 110] on link "Non Employment Income" at bounding box center [275, 112] width 81 height 21
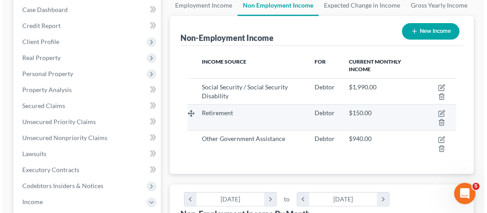
scroll to position [134, 286]
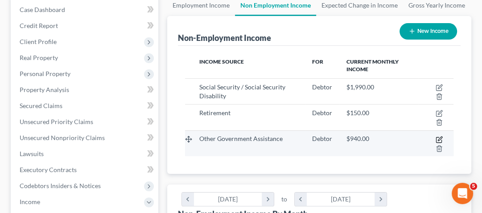
click at [437, 142] on icon "button" at bounding box center [438, 139] width 7 height 7
select select "5"
select select "0"
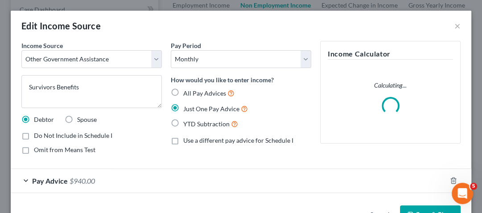
scroll to position [136, 290]
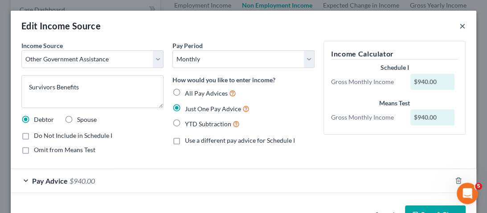
drag, startPoint x: 459, startPoint y: 26, endPoint x: 446, endPoint y: 33, distance: 15.8
click at [459, 26] on button "×" at bounding box center [462, 25] width 6 height 11
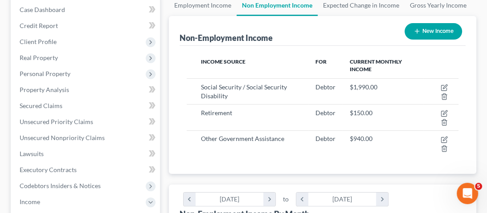
scroll to position [445381, 445229]
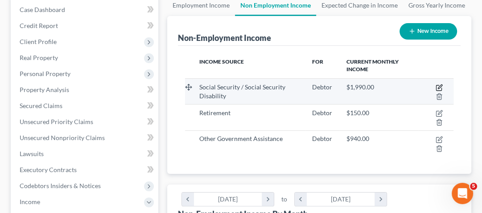
click at [440, 87] on icon "button" at bounding box center [439, 87] width 4 height 4
select select "4"
select select "0"
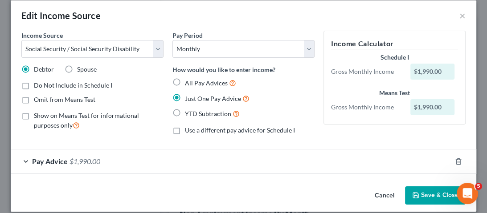
scroll to position [19, 0]
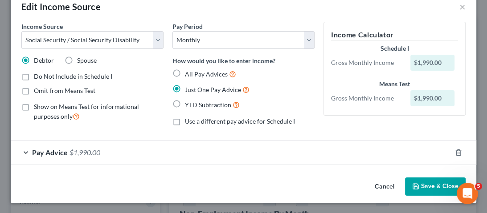
click at [96, 159] on div "Pay Advice $1,990.00" at bounding box center [231, 153] width 441 height 24
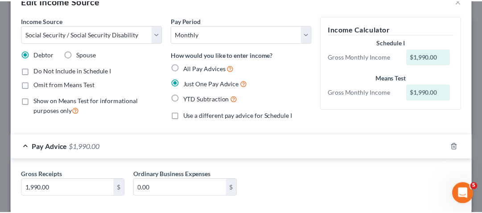
scroll to position [0, 0]
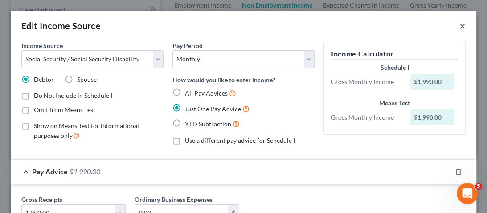
click at [459, 29] on button "×" at bounding box center [462, 25] width 6 height 11
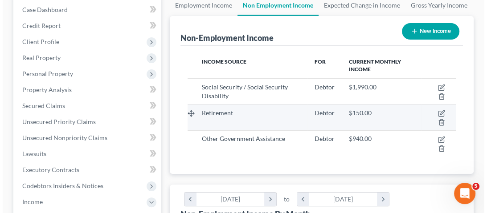
scroll to position [445381, 445229]
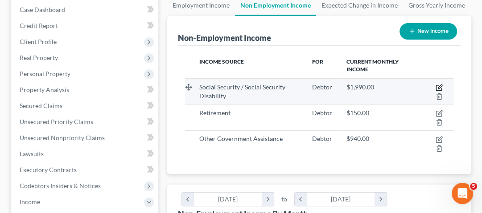
click at [441, 87] on icon "button" at bounding box center [438, 87] width 7 height 7
select select "4"
select select "0"
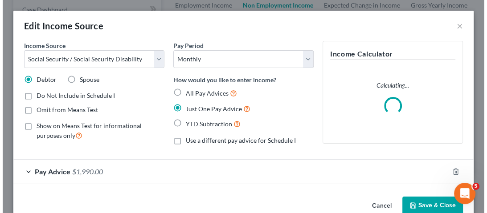
scroll to position [136, 290]
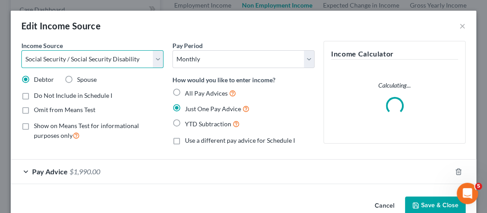
click at [157, 64] on select "Select Unemployment Disability (from employer) Pension Retirement Social Securi…" at bounding box center [92, 59] width 142 height 18
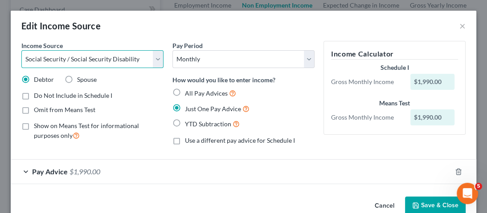
click at [21, 50] on select "Select Unemployment Disability (from employer) Pension Retirement Social Securi…" at bounding box center [92, 59] width 142 height 18
click at [131, 61] on select "Select Unemployment Disability (from employer) Pension Retirement Social Securi…" at bounding box center [92, 59] width 142 height 18
select select "13"
click at [21, 50] on select "Select Unemployment Disability (from employer) Pension Retirement Social Securi…" at bounding box center [92, 59] width 142 height 18
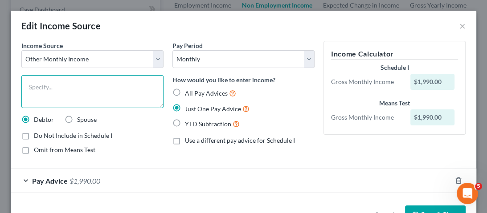
click at [82, 96] on textarea at bounding box center [92, 91] width 142 height 33
type textarea "v"
type textarea "VA disability"
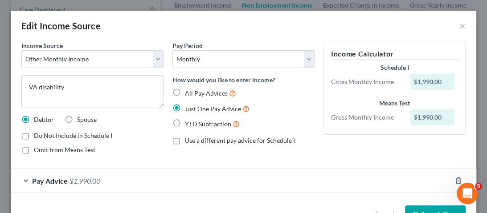
click at [75, 146] on span "Omit from Means Test" at bounding box center [64, 150] width 61 height 8
click at [43, 146] on input "Omit from Means Test" at bounding box center [40, 149] width 6 height 6
click at [77, 149] on span "Omit from Means Test" at bounding box center [64, 150] width 61 height 8
click at [43, 149] on input "Omit from Means Test" at bounding box center [40, 149] width 6 height 6
click at [77, 150] on span "Omit from Means Test" at bounding box center [64, 150] width 61 height 8
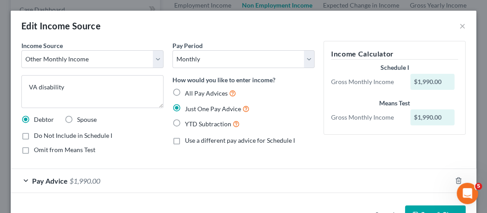
click at [43, 150] on input "Omit from Means Test" at bounding box center [40, 149] width 6 height 6
checkbox input "true"
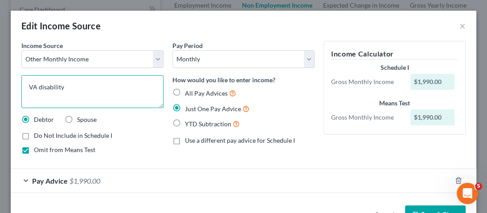
click at [109, 100] on textarea "VA disability" at bounding box center [92, 91] width 142 height 33
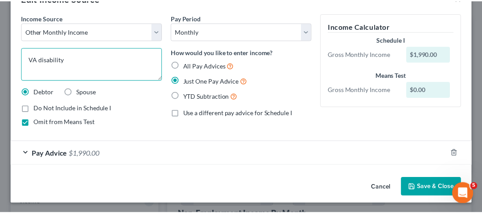
scroll to position [0, 0]
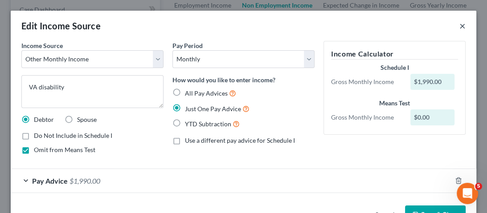
click at [459, 27] on button "×" at bounding box center [462, 25] width 6 height 11
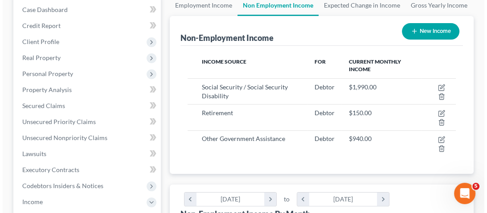
scroll to position [445381, 445229]
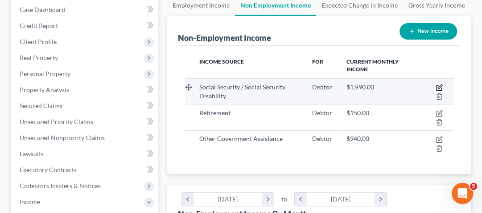
click at [436, 90] on icon "button" at bounding box center [438, 88] width 5 height 5
select select "4"
select select "0"
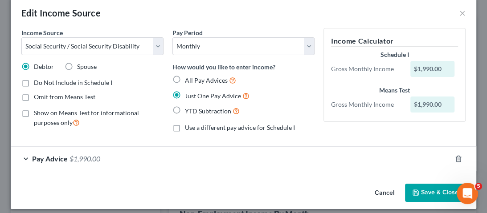
scroll to position [19, 0]
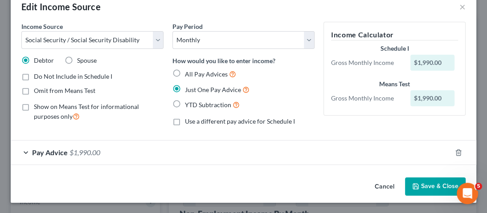
click at [28, 154] on div "Pay Advice $1,990.00" at bounding box center [231, 153] width 441 height 24
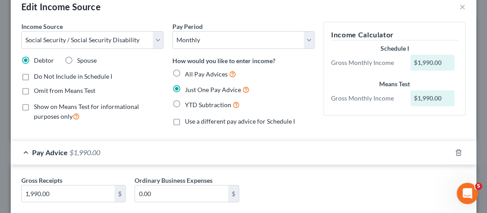
scroll to position [71, 0]
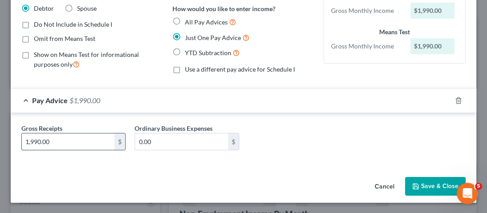
click at [85, 149] on input "1,990.00" at bounding box center [68, 142] width 93 height 17
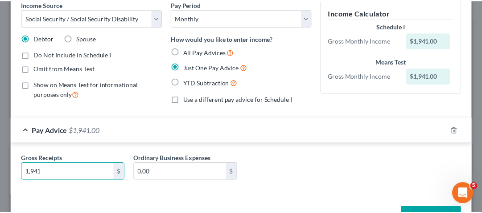
scroll to position [0, 0]
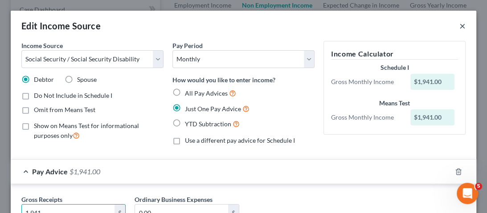
type input "1,941"
click at [459, 29] on button "×" at bounding box center [462, 25] width 6 height 11
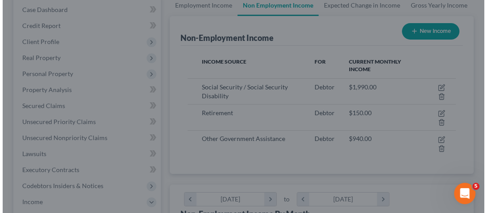
scroll to position [445381, 445229]
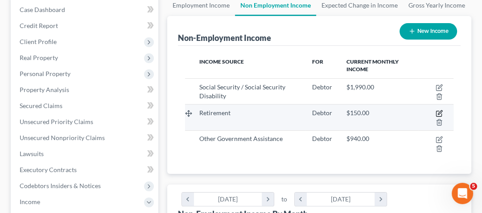
click at [440, 114] on icon "button" at bounding box center [439, 113] width 4 height 4
select select "3"
select select "0"
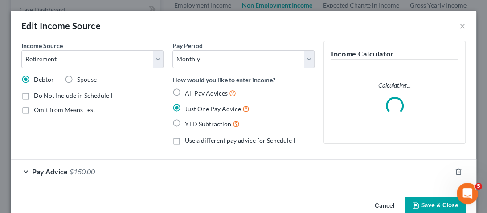
scroll to position [136, 290]
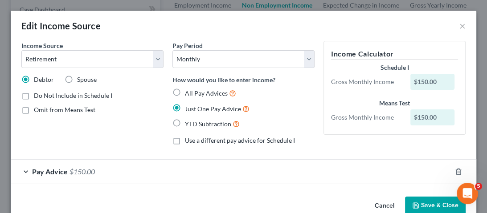
click at [76, 176] on div "Pay Advice $150.00" at bounding box center [231, 172] width 441 height 24
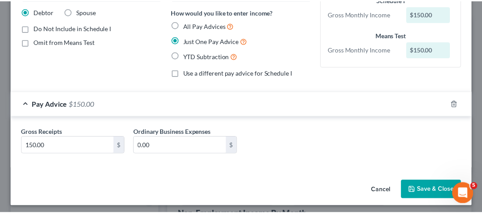
scroll to position [71, 0]
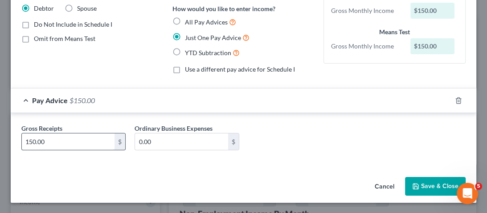
click at [94, 144] on input "150.00" at bounding box center [68, 142] width 93 height 17
type input "159.50"
click at [419, 183] on button "Save & Close" at bounding box center [435, 186] width 61 height 19
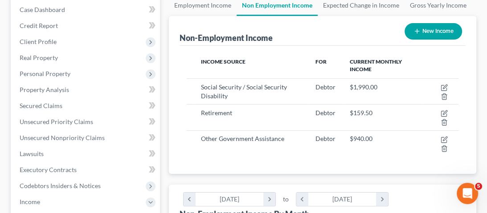
scroll to position [445381, 445229]
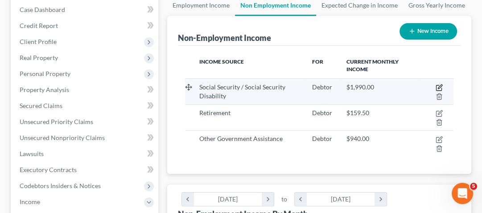
click at [439, 90] on icon "button" at bounding box center [438, 87] width 7 height 7
select select "4"
select select "0"
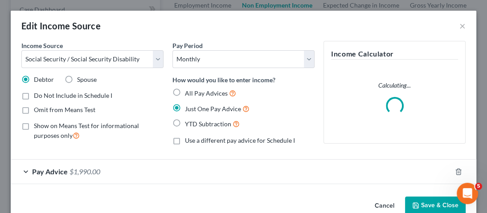
scroll to position [136, 290]
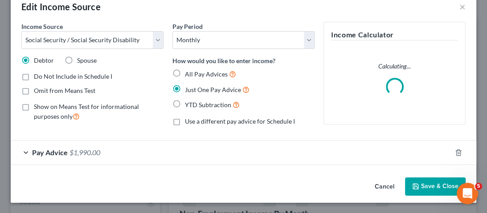
click at [38, 156] on span "Pay Advice" at bounding box center [50, 152] width 36 height 8
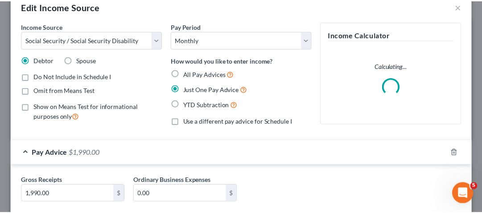
scroll to position [71, 0]
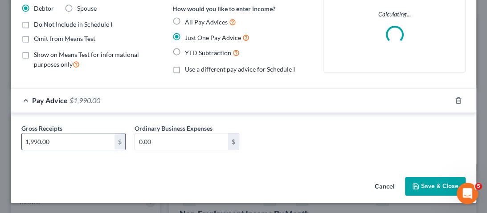
click at [71, 144] on input "1,990.00" at bounding box center [68, 142] width 93 height 17
type input "1,941"
click at [428, 192] on button "Save & Close" at bounding box center [435, 186] width 61 height 19
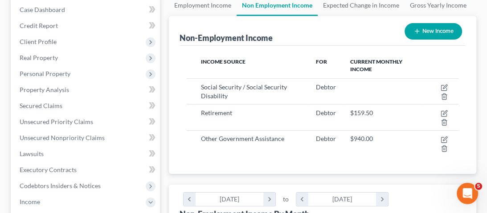
scroll to position [445381, 445229]
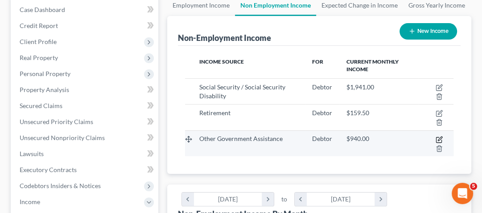
click at [439, 142] on icon "button" at bounding box center [438, 139] width 7 height 7
select select "5"
select select "0"
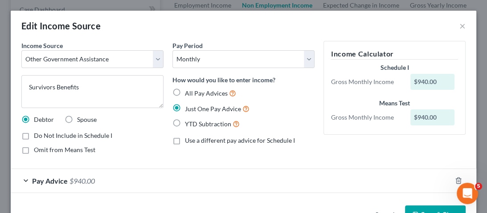
scroll to position [28, 0]
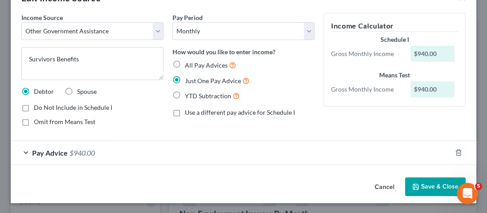
click at [74, 149] on span "$940.00" at bounding box center [82, 153] width 25 height 8
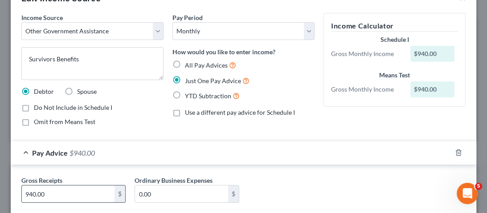
click at [45, 189] on input "940.00" at bounding box center [68, 194] width 93 height 17
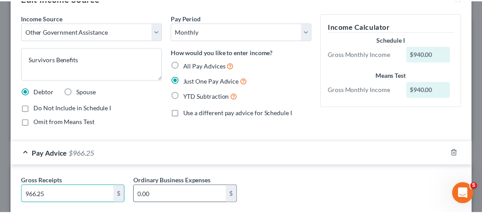
scroll to position [80, 0]
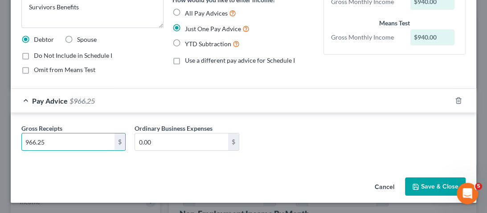
type input "966.25"
click at [446, 185] on button "Save & Close" at bounding box center [435, 187] width 61 height 19
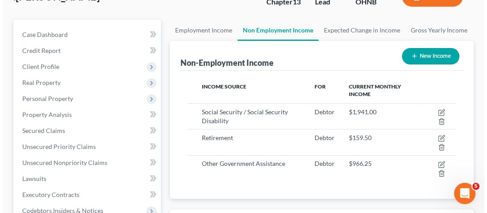
scroll to position [71, 0]
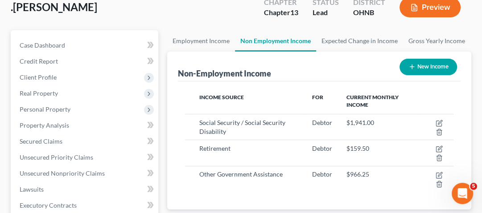
click at [421, 61] on button "New Income" at bounding box center [427, 67] width 57 height 16
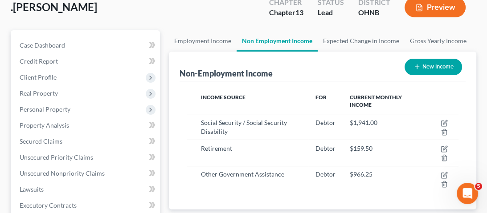
select select "0"
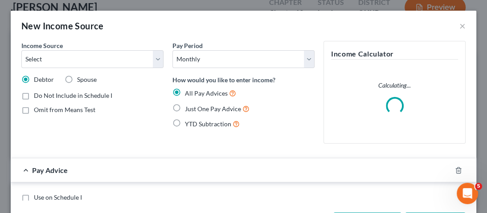
scroll to position [136, 290]
click at [118, 71] on div "Income Source * Select Unemployment Disability (from employer) Pension Retireme…" at bounding box center [92, 96] width 151 height 110
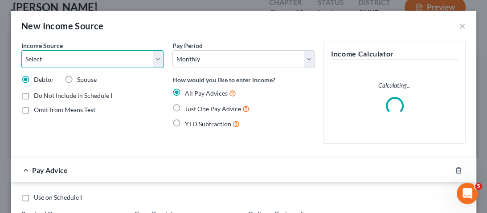
click at [151, 60] on select "Select Unemployment Disability (from employer) Pension Retirement Social Securi…" at bounding box center [92, 59] width 142 height 18
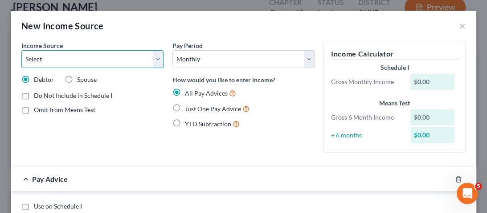
select select "13"
click at [21, 50] on select "Select Unemployment Disability (from employer) Pension Retirement Social Securi…" at bounding box center [92, 59] width 142 height 18
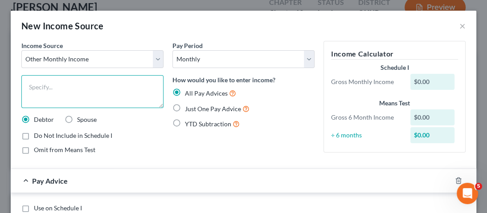
click at [103, 79] on textarea at bounding box center [92, 91] width 142 height 33
type textarea "Va disability"
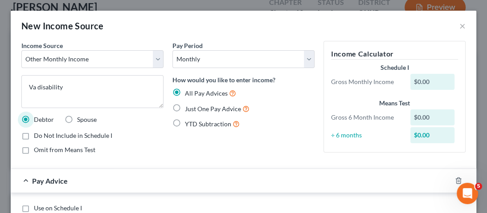
click at [185, 110] on label "Just One Pay Advice" at bounding box center [217, 109] width 65 height 10
click at [188, 110] on input "Just One Pay Advice" at bounding box center [191, 107] width 6 height 6
radio input "true"
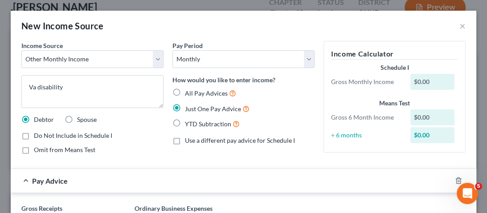
scroll to position [80, 0]
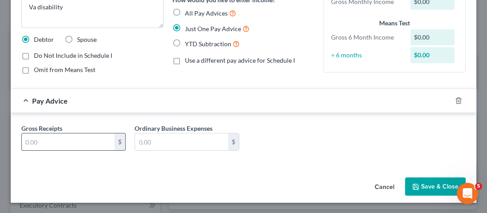
click at [66, 137] on input "text" at bounding box center [68, 142] width 93 height 17
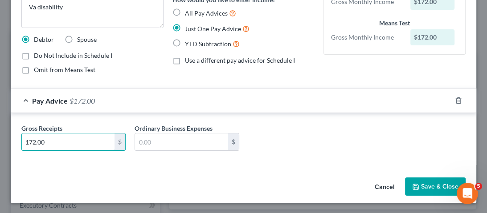
type input "172.00"
drag, startPoint x: 428, startPoint y: 187, endPoint x: 375, endPoint y: 179, distance: 53.2
click at [428, 187] on button "Save & Close" at bounding box center [435, 187] width 61 height 19
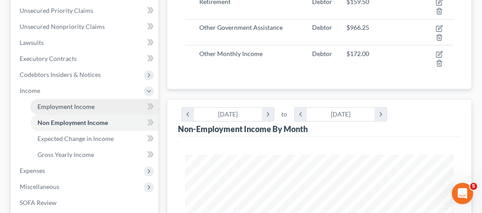
scroll to position [249, 0]
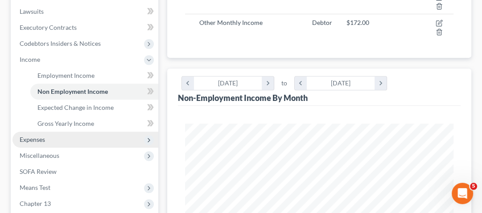
click at [32, 138] on span "Expenses" at bounding box center [32, 140] width 25 height 8
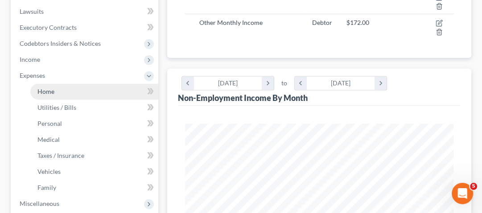
click at [53, 86] on link "Home" at bounding box center [94, 92] width 128 height 16
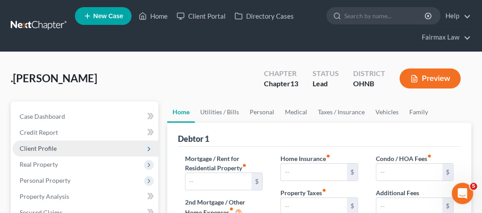
type input "702.00"
type input "499.00"
radio input "true"
type input "0.00"
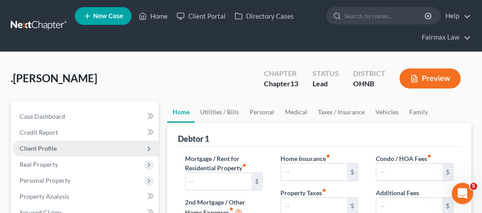
type input "0.00"
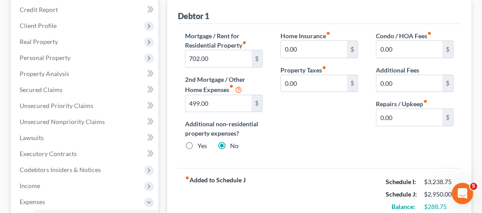
scroll to position [107, 0]
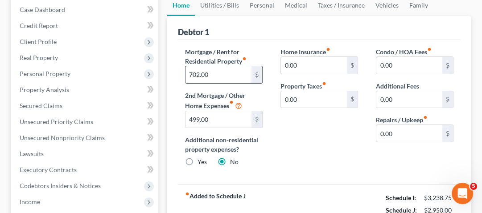
click at [225, 78] on input "702.00" at bounding box center [218, 74] width 66 height 17
type input "751.00"
click at [233, 114] on input "499.00" at bounding box center [218, 119] width 66 height 17
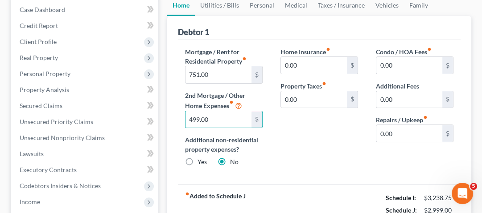
click at [293, 143] on div "Home Insurance fiber_manual_record 0.00 $ Property Taxes fiber_manual_record 0.…" at bounding box center [318, 110] width 95 height 127
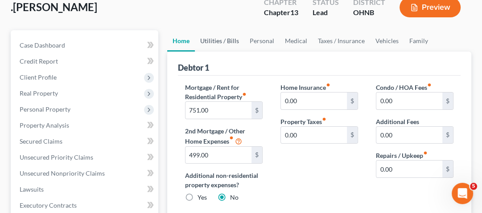
click at [222, 41] on link "Utilities / Bills" at bounding box center [219, 40] width 49 height 21
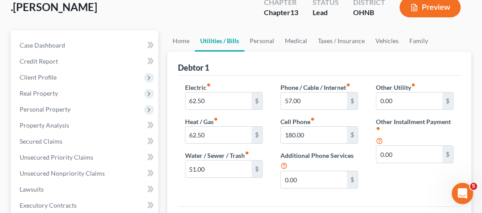
scroll to position [107, 0]
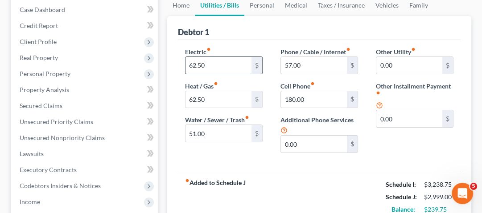
click at [229, 61] on input "62.50" at bounding box center [218, 65] width 66 height 17
type input "75"
click at [232, 96] on input "62.50" at bounding box center [218, 99] width 66 height 17
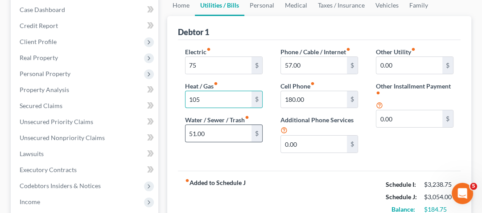
type input "105"
click at [235, 131] on input "51.00" at bounding box center [218, 133] width 66 height 17
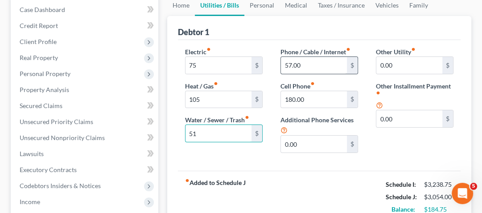
type input "51"
click at [320, 63] on input "57.00" at bounding box center [314, 65] width 66 height 17
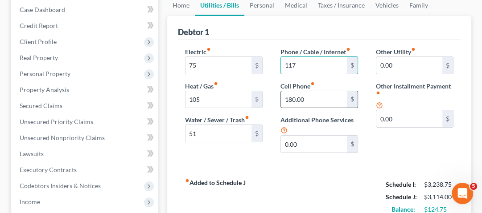
type input "117"
click at [322, 101] on input "180.00" at bounding box center [314, 99] width 66 height 17
click at [258, 8] on link "Personal" at bounding box center [261, 5] width 35 height 21
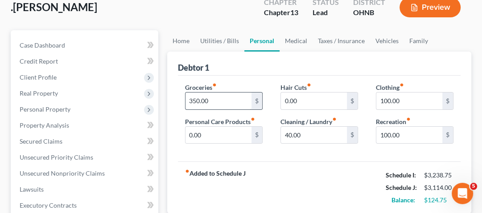
scroll to position [107, 0]
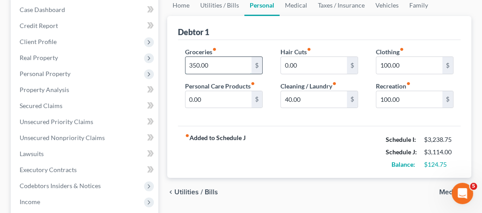
click at [228, 64] on input "350.00" at bounding box center [218, 65] width 66 height 17
click at [328, 64] on input "0.00" at bounding box center [314, 65] width 66 height 17
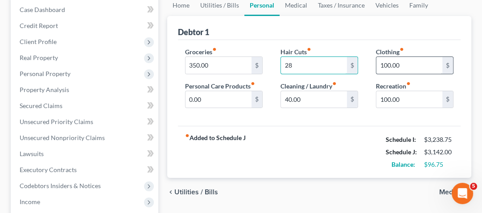
type input "28"
click at [419, 62] on input "100.00" at bounding box center [409, 65] width 66 height 17
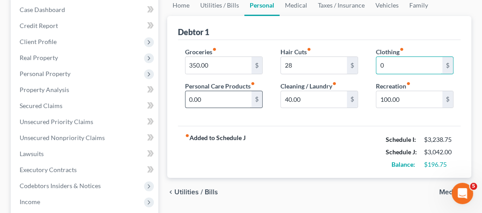
type input "0"
click at [232, 98] on input "0.00" at bounding box center [218, 99] width 66 height 17
type input "35"
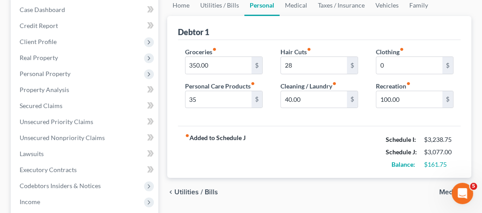
click at [344, 111] on div "Hair Cuts fiber_manual_record 28 $ Cleaning / Laundry fiber_manual_record 40.00…" at bounding box center [318, 81] width 95 height 69
click at [339, 107] on div "Hair Cuts fiber_manual_record 28 $ Cleaning / Laundry fiber_manual_record 40.00…" at bounding box center [318, 81] width 95 height 69
click at [335, 102] on input "40.00" at bounding box center [314, 99] width 66 height 17
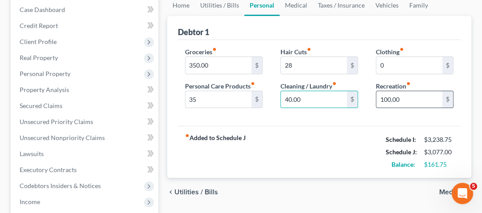
click at [426, 93] on input "100.00" at bounding box center [409, 99] width 66 height 17
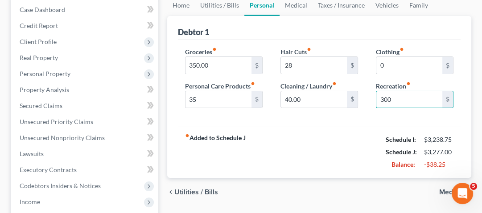
click at [347, 145] on div "fiber_manual_record Added to Schedule J Schedule I: $3,238.75 Schedule J: $3,27…" at bounding box center [319, 152] width 282 height 52
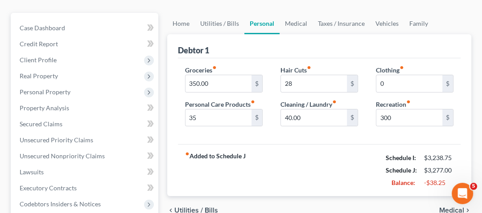
scroll to position [71, 0]
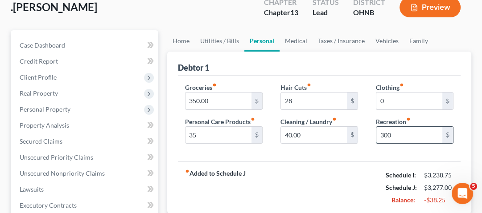
click at [404, 132] on input "300" at bounding box center [409, 135] width 66 height 17
type input "0"
click at [277, 187] on div "fiber_manual_record Added to Schedule J Schedule I: $3,238.75 Schedule J: $2,97…" at bounding box center [319, 188] width 282 height 52
click at [299, 40] on link "Medical" at bounding box center [295, 40] width 33 height 21
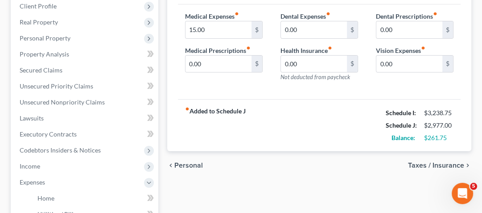
scroll to position [107, 0]
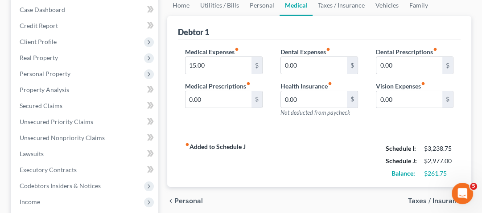
click at [385, 147] on strong "Schedule I:" at bounding box center [400, 149] width 30 height 8
click at [236, 64] on input "15.00" at bounding box center [218, 65] width 66 height 17
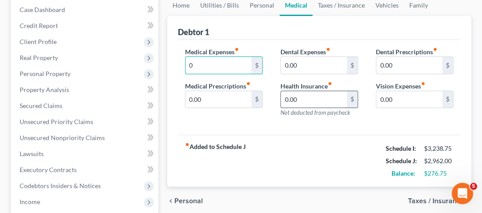
type input "0"
click at [327, 103] on input "0.00" at bounding box center [314, 99] width 66 height 17
type input "180"
click at [351, 141] on div "fiber_manual_record Added to Schedule J Schedule I: $3,238.75 Schedule J: $3,14…" at bounding box center [319, 161] width 282 height 52
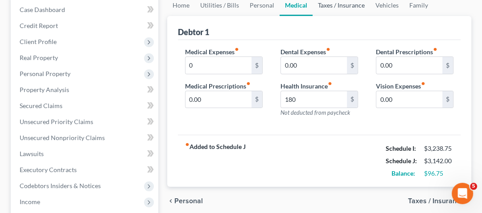
click at [346, 11] on link "Taxes / Insurance" at bounding box center [340, 5] width 57 height 21
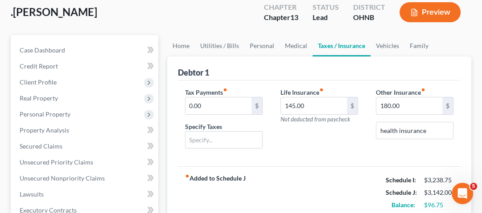
scroll to position [71, 0]
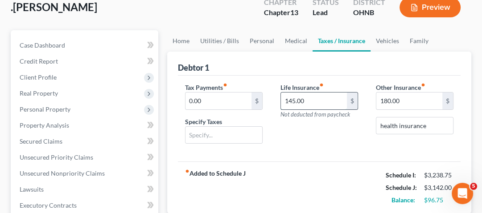
click at [310, 103] on input "145.00" at bounding box center [314, 101] width 66 height 17
click at [296, 39] on link "Medical" at bounding box center [295, 40] width 33 height 21
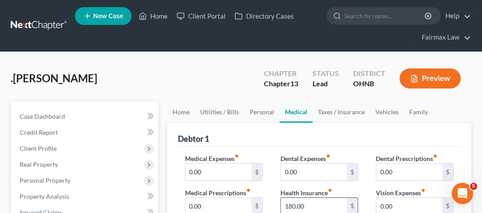
click at [317, 198] on input "180.00" at bounding box center [314, 206] width 66 height 17
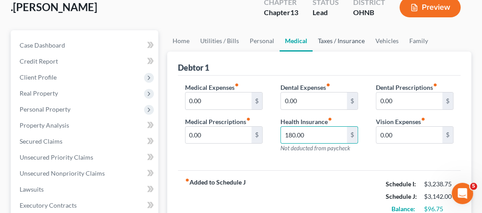
click at [323, 43] on link "Taxes / Insurance" at bounding box center [340, 40] width 57 height 21
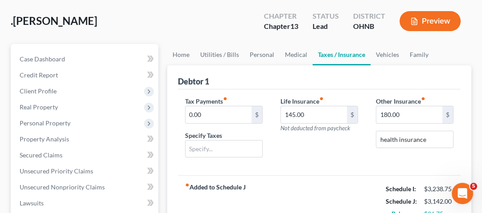
scroll to position [71, 0]
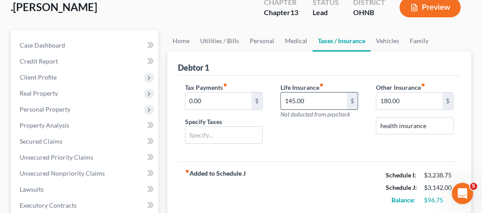
click at [303, 103] on input "145.00" at bounding box center [314, 101] width 66 height 17
type input "125"
click at [409, 96] on input "180.00" at bounding box center [409, 101] width 66 height 17
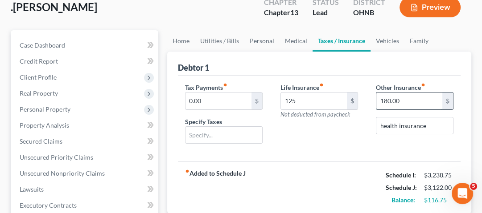
click at [409, 96] on input "180.00" at bounding box center [409, 101] width 66 height 17
click at [400, 129] on div "Other Insurance fiber_manual_record $ health insurance" at bounding box center [414, 117] width 95 height 69
click at [390, 46] on link "Vehicles" at bounding box center [387, 40] width 34 height 21
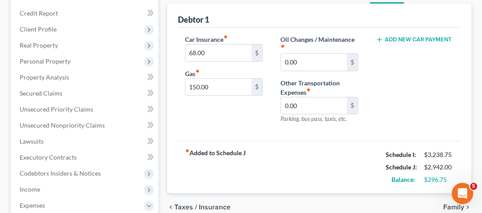
scroll to position [107, 0]
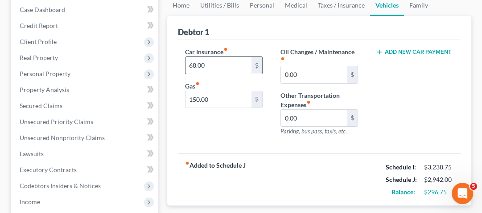
click at [225, 70] on input "68.00" at bounding box center [218, 65] width 66 height 17
click at [219, 102] on input "150.00" at bounding box center [218, 99] width 66 height 17
type input "80"
drag, startPoint x: 404, startPoint y: 118, endPoint x: 385, endPoint y: 112, distance: 20.0
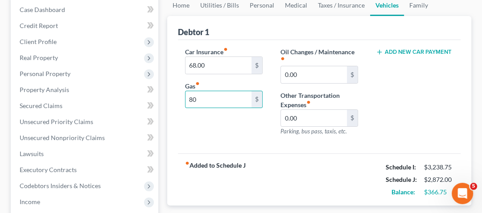
click at [404, 118] on div "Add New Car Payment" at bounding box center [414, 95] width 95 height 96
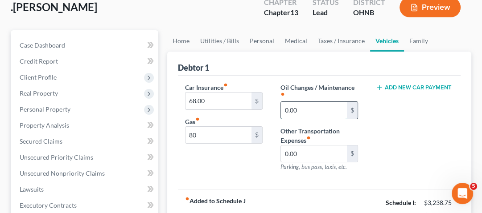
click at [314, 105] on input "0.00" at bounding box center [314, 110] width 66 height 17
type input "20"
click at [412, 42] on link "Family" at bounding box center [418, 40] width 29 height 21
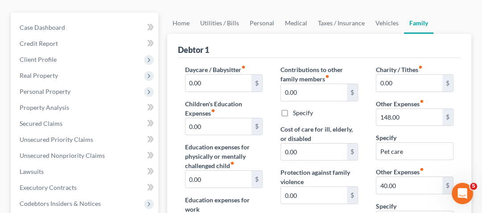
scroll to position [143, 0]
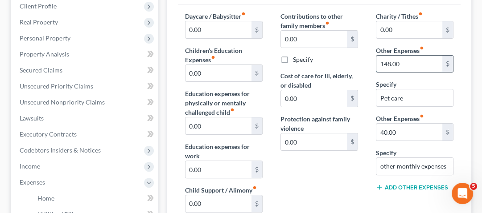
click at [409, 65] on input "148.00" at bounding box center [409, 64] width 66 height 17
click at [406, 134] on input "40.00" at bounding box center [409, 132] width 66 height 17
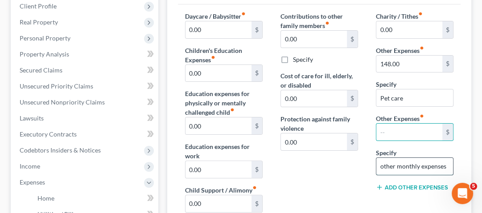
click at [416, 167] on input "other monthly expenses" at bounding box center [414, 166] width 77 height 17
type input "otherexpenses"
click at [416, 167] on input "otherexpenses" at bounding box center [414, 166] width 77 height 17
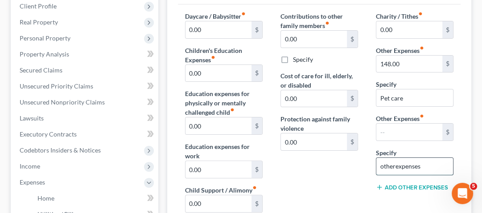
click at [416, 167] on input "otherexpenses" at bounding box center [414, 166] width 77 height 17
click at [337, 188] on div "Contributions to other family members fiber_manual_record 0.00 $ Specify Cost o…" at bounding box center [318, 120] width 95 height 217
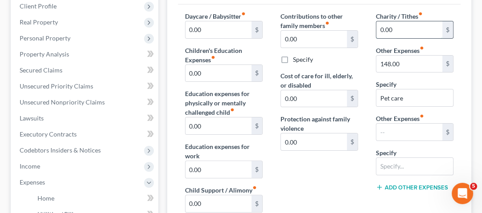
click at [417, 27] on input "0.00" at bounding box center [409, 29] width 66 height 17
type input "40"
click at [306, 173] on div "Contributions to other family members fiber_manual_record 0.00 $ Specify Cost o…" at bounding box center [318, 120] width 95 height 217
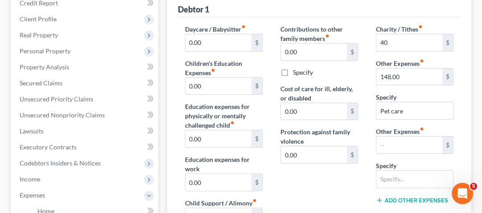
scroll to position [71, 0]
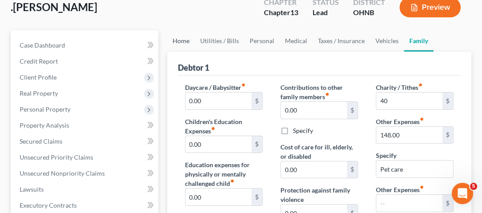
click at [180, 41] on link "Home" at bounding box center [181, 40] width 28 height 21
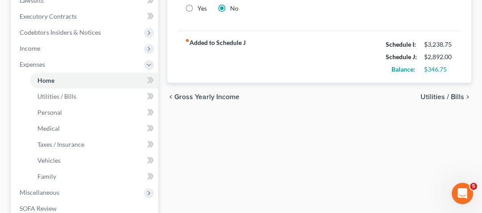
scroll to position [332, 0]
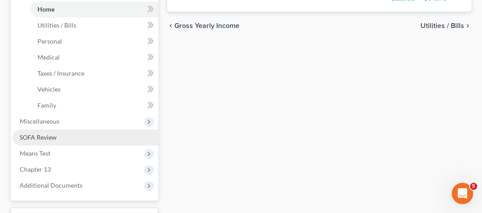
click at [52, 138] on span "SOFA Review" at bounding box center [38, 138] width 37 height 8
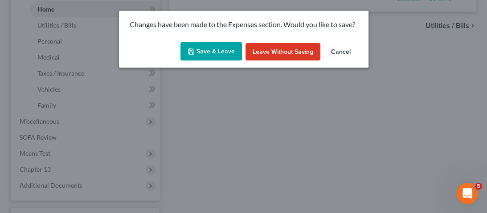
click at [217, 49] on button "Save & Leave" at bounding box center [210, 51] width 61 height 19
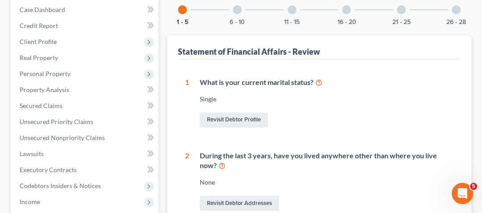
scroll to position [107, 0]
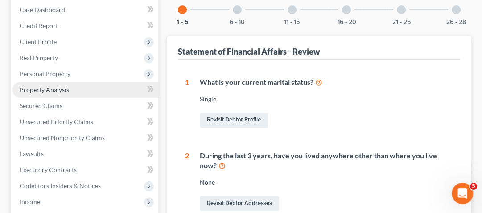
click at [65, 90] on span "Property Analysis" at bounding box center [44, 90] width 49 height 8
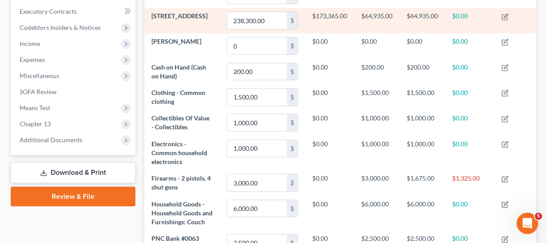
scroll to position [445380, 445123]
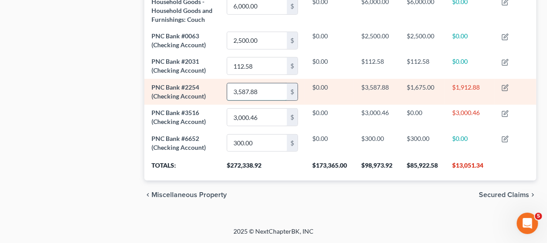
click at [250, 100] on input "3,587.88" at bounding box center [257, 91] width 60 height 17
click at [503, 91] on icon "button" at bounding box center [505, 87] width 7 height 7
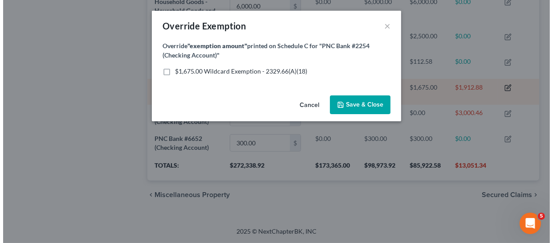
scroll to position [445380, 445119]
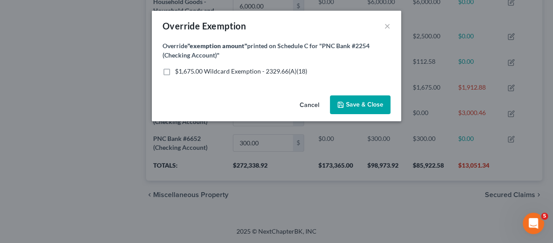
click at [317, 106] on button "Cancel" at bounding box center [310, 105] width 34 height 18
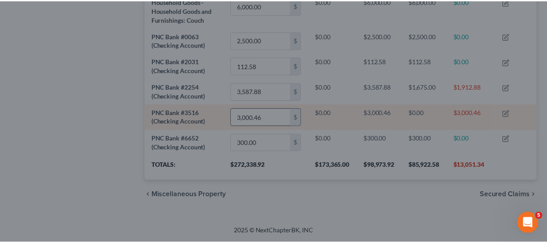
scroll to position [134, 392]
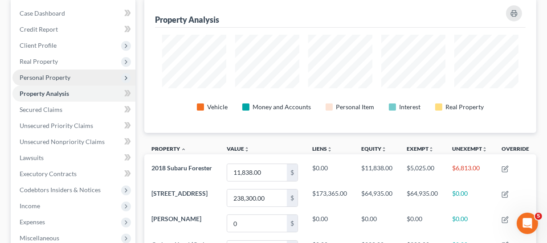
click at [57, 78] on span "Personal Property" at bounding box center [45, 78] width 51 height 8
click at [115, 80] on span "Personal Property" at bounding box center [73, 78] width 123 height 16
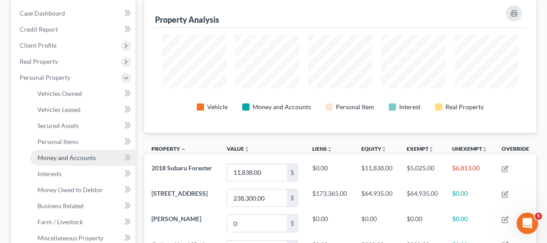
click at [71, 156] on span "Money and Accounts" at bounding box center [66, 158] width 58 height 8
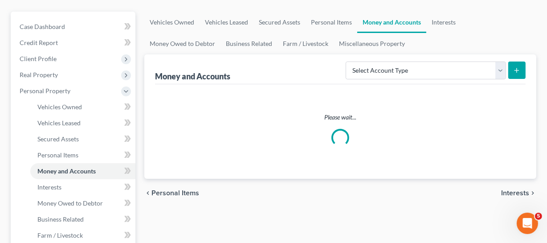
scroll to position [202, 0]
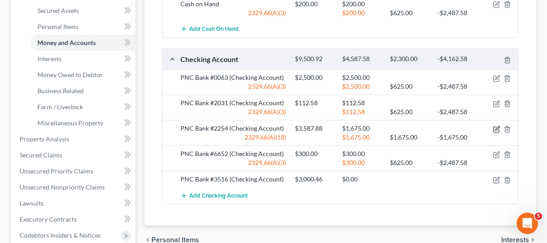
click at [497, 127] on icon "button" at bounding box center [497, 128] width 4 height 4
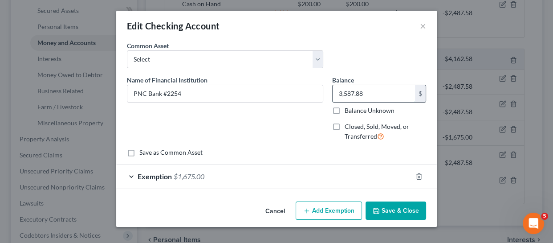
click at [376, 98] on input "3,587.88" at bounding box center [374, 93] width 82 height 17
click at [414, 178] on div at bounding box center [424, 176] width 25 height 14
click at [417, 177] on icon "button" at bounding box center [419, 176] width 7 height 7
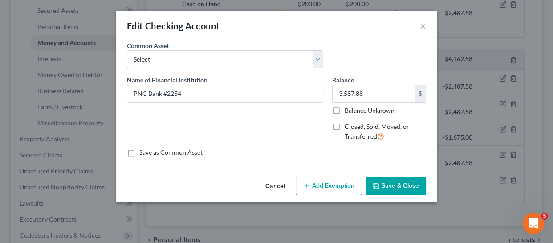
click at [411, 187] on button "Save & Close" at bounding box center [396, 185] width 61 height 19
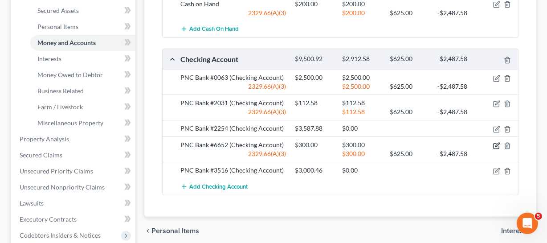
click at [497, 144] on icon "button" at bounding box center [496, 145] width 7 height 7
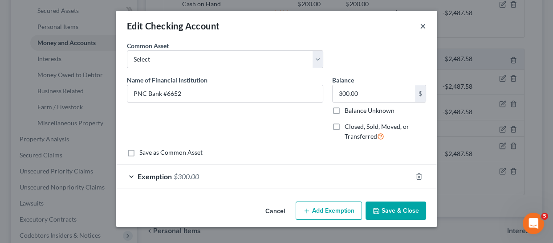
drag, startPoint x: 416, startPoint y: 27, endPoint x: 422, endPoint y: 27, distance: 6.2
click at [418, 27] on div "Edit Checking Account ×" at bounding box center [276, 26] width 321 height 30
click at [422, 27] on button "×" at bounding box center [423, 25] width 6 height 11
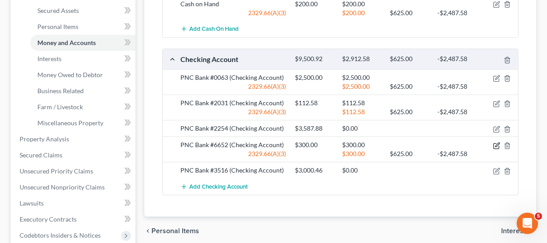
click at [495, 143] on icon "button" at bounding box center [496, 145] width 5 height 5
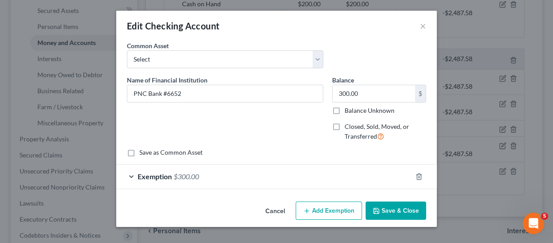
drag, startPoint x: 409, startPoint y: 204, endPoint x: 372, endPoint y: 197, distance: 38.5
click at [449, 198] on div "Edit Checking Account × An exemption set must first be selected from the Filing…" at bounding box center [276, 121] width 553 height 243
click at [450, 197] on div "Edit Checking Account × An exemption set must first be selected from the Filing…" at bounding box center [276, 121] width 553 height 243
click at [425, 26] on button "×" at bounding box center [423, 25] width 6 height 11
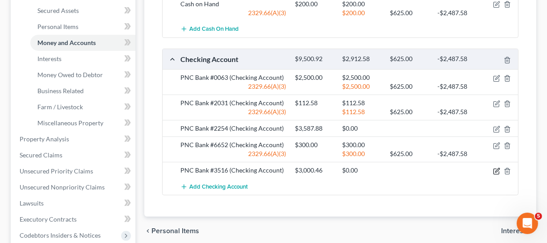
click at [495, 172] on icon "button" at bounding box center [496, 171] width 7 height 7
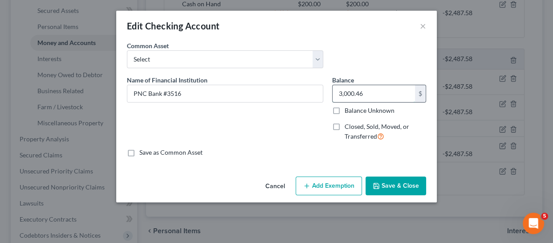
click at [400, 96] on input "3,000.46" at bounding box center [374, 93] width 82 height 17
click at [423, 23] on button "×" at bounding box center [423, 25] width 6 height 11
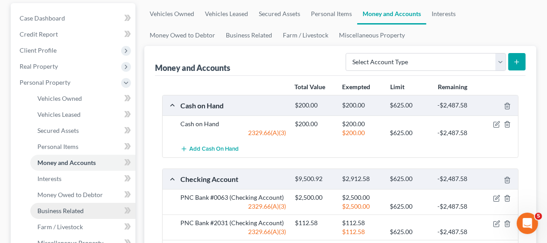
scroll to position [81, 0]
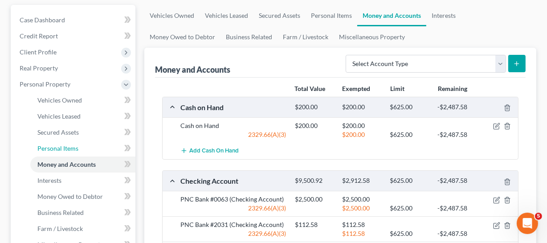
drag, startPoint x: 63, startPoint y: 147, endPoint x: 122, endPoint y: 164, distance: 61.1
click at [63, 147] on span "Personal Items" at bounding box center [57, 148] width 41 height 8
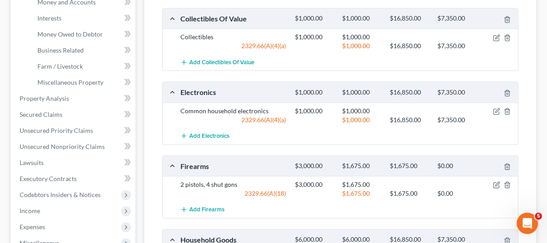
scroll to position [283, 0]
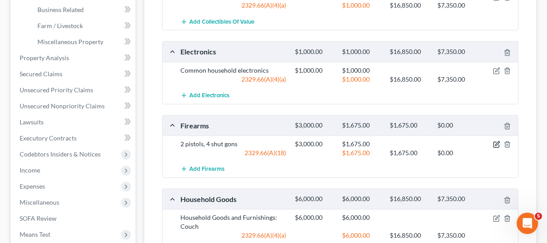
click at [496, 142] on icon "button" at bounding box center [496, 144] width 7 height 7
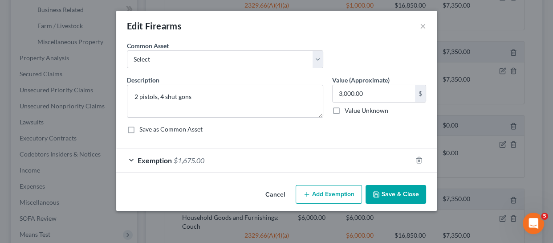
click at [209, 167] on div "Exemption $1,675.00" at bounding box center [264, 160] width 296 height 24
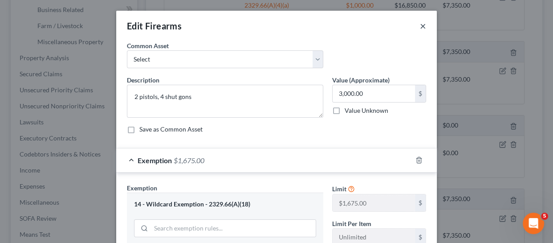
drag, startPoint x: 419, startPoint y: 22, endPoint x: 419, endPoint y: 34, distance: 11.6
click at [420, 22] on button "×" at bounding box center [423, 25] width 6 height 11
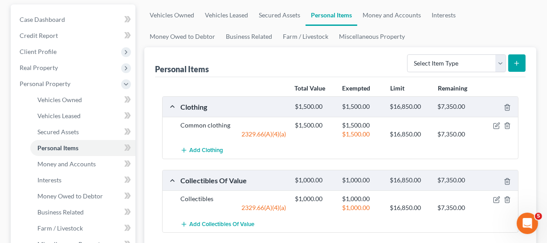
scroll to position [81, 0]
click at [494, 127] on icon "button" at bounding box center [496, 126] width 5 height 5
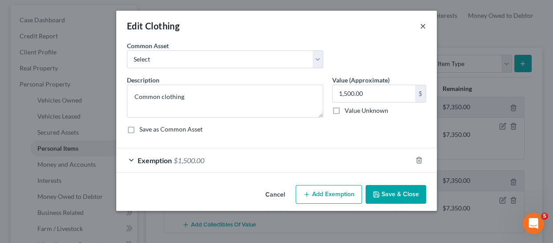
click at [425, 26] on button "×" at bounding box center [423, 25] width 6 height 11
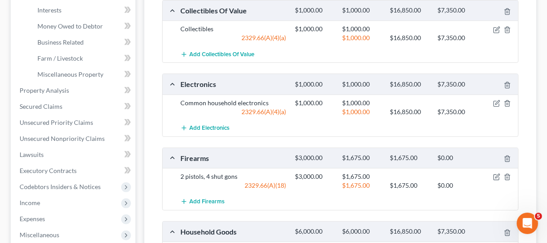
scroll to position [364, 0]
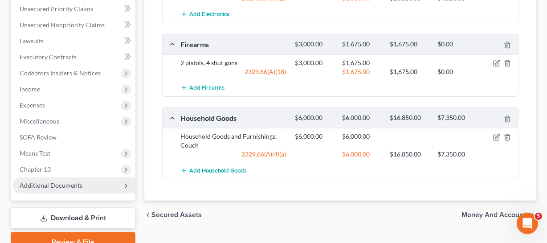
drag, startPoint x: 58, startPoint y: 185, endPoint x: 70, endPoint y: 182, distance: 12.5
click at [58, 185] on span "Additional Documents" at bounding box center [51, 185] width 63 height 8
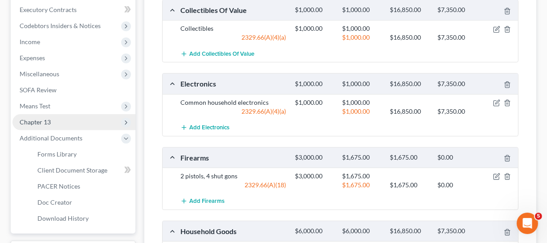
scroll to position [325, 0]
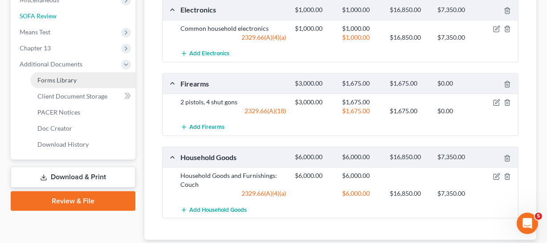
drag, startPoint x: 41, startPoint y: 7, endPoint x: 70, endPoint y: 74, distance: 73.1
click at [41, 8] on link "SOFA Review" at bounding box center [73, 16] width 123 height 16
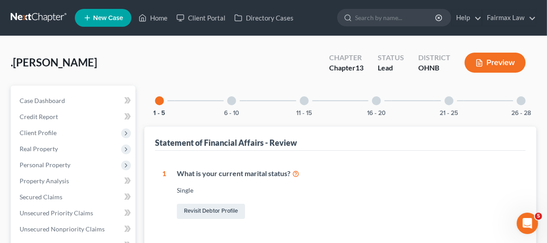
click at [380, 105] on div "16 - 20" at bounding box center [376, 101] width 30 height 30
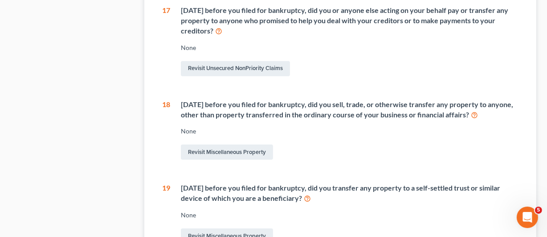
scroll to position [810, 0]
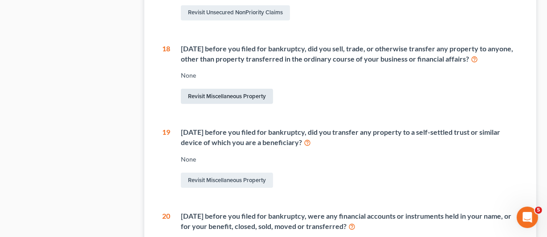
drag, startPoint x: 239, startPoint y: 104, endPoint x: 302, endPoint y: 127, distance: 67.1
click at [239, 104] on link "Revisit Miscellaneous Property" at bounding box center [227, 96] width 92 height 15
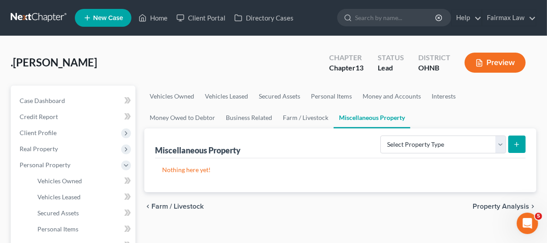
scroll to position [40, 0]
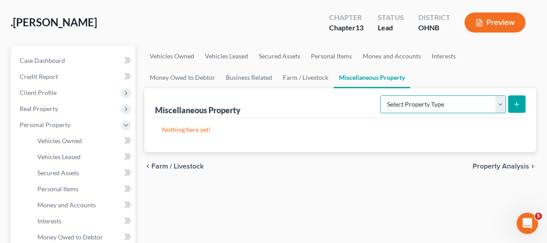
click at [441, 98] on select "Select Property Type Assigned for Creditor Benefit [DATE] Holding for Another N…" at bounding box center [443, 104] width 126 height 18
click at [449, 75] on ul "Vehicles Owned Vehicles Leased Secured Assets Personal Items Money and Accounts…" at bounding box center [340, 66] width 392 height 43
click at [221, 67] on link "Money Owed to Debtor" at bounding box center [182, 77] width 76 height 21
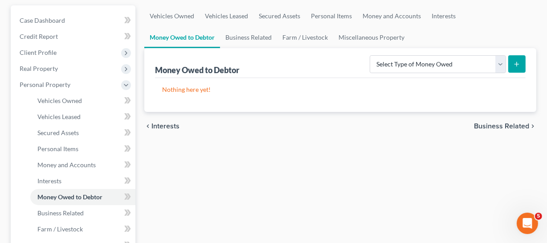
scroll to position [40, 0]
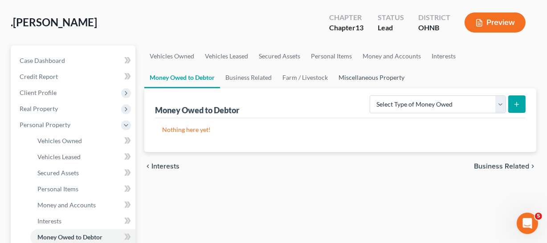
click at [333, 80] on link "Miscellaneous Property" at bounding box center [371, 77] width 77 height 21
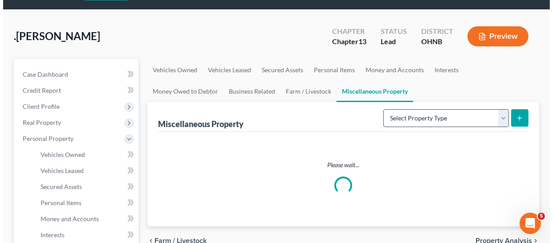
scroll to position [40, 0]
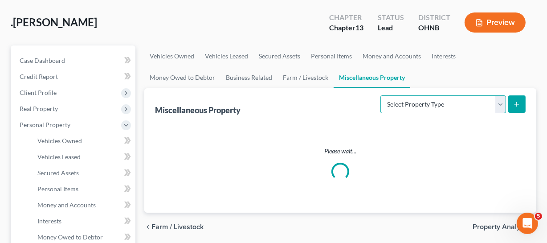
click at [419, 105] on select "Select Property Type Assigned for Creditor Benefit [DATE] Holding for Another N…" at bounding box center [443, 104] width 126 height 18
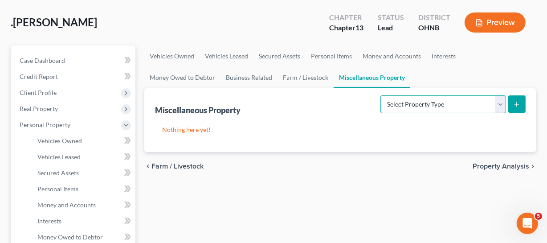
click at [419, 105] on select "Select Property Type Assigned for Creditor Benefit [DATE] Holding for Another N…" at bounding box center [443, 104] width 126 height 18
select select "transferred"
click at [380, 95] on select "Select Property Type Assigned for Creditor Benefit [DATE] Holding for Another N…" at bounding box center [443, 104] width 126 height 18
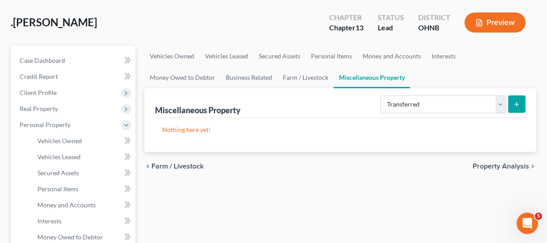
click at [520, 104] on icon "submit" at bounding box center [516, 104] width 7 height 7
select select "Ordinary ([DATE])"
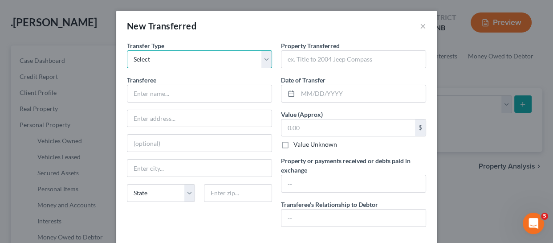
click at [228, 59] on select "Select Ordinary ([DATE]) [DATE]" at bounding box center [199, 59] width 145 height 18
click at [127, 50] on select "Select Ordinary ([DATE]) [DATE]" at bounding box center [199, 59] width 145 height 18
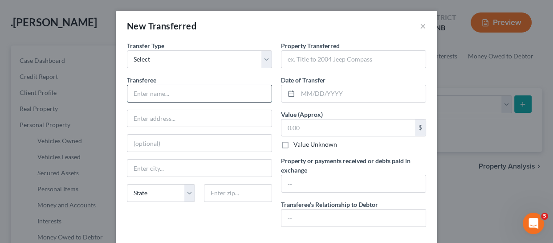
click at [199, 90] on input "text" at bounding box center [199, 93] width 144 height 17
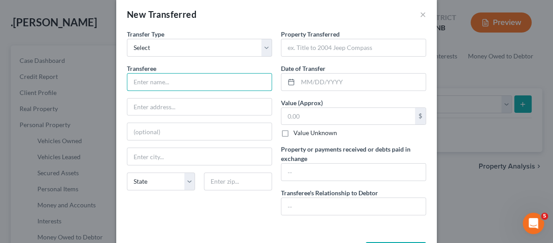
scroll to position [0, 0]
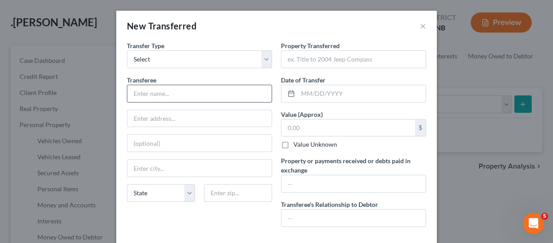
click at [218, 94] on input "text" at bounding box center [199, 93] width 144 height 17
click at [217, 94] on input "text" at bounding box center [199, 93] width 144 height 17
type input "Ebay"
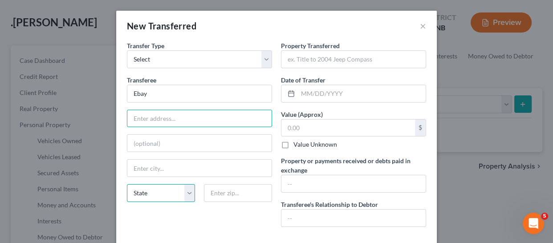
click at [174, 197] on select "State [US_STATE] AK AR AZ CA CO CT DE DC [GEOGRAPHIC_DATA] [GEOGRAPHIC_DATA] GU…" at bounding box center [161, 193] width 68 height 18
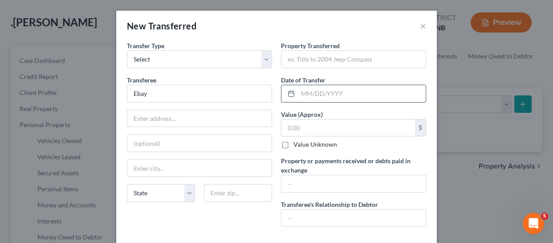
click at [334, 91] on input "text" at bounding box center [362, 93] width 128 height 17
drag, startPoint x: 334, startPoint y: 67, endPoint x: 334, endPoint y: 61, distance: 5.3
click at [334, 67] on input "text" at bounding box center [354, 59] width 144 height 17
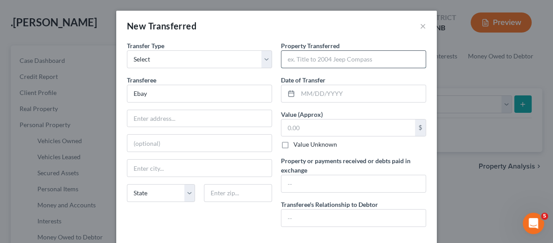
click at [334, 61] on input "text" at bounding box center [354, 59] width 144 height 17
type input "Craftsman"
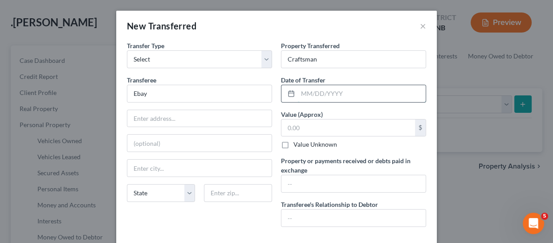
click at [350, 92] on input "text" at bounding box center [362, 93] width 128 height 17
type input "[DATE]"
click at [416, 171] on label "Property or payments received or debts paid in exchange" at bounding box center [353, 165] width 145 height 19
click at [371, 138] on div "$ Value Unknown" at bounding box center [353, 134] width 145 height 30
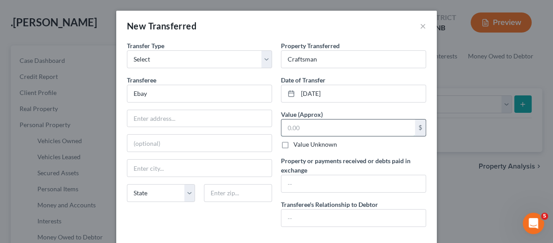
click at [372, 134] on input "text" at bounding box center [349, 127] width 134 height 17
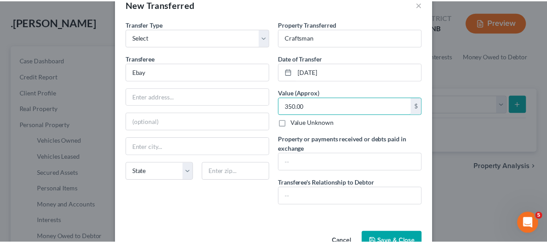
scroll to position [40, 0]
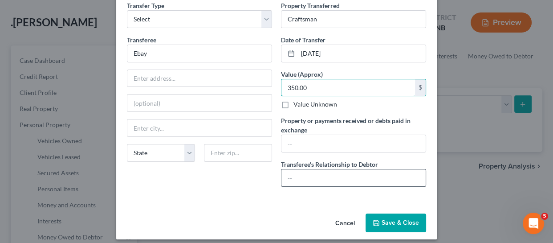
type input "350.00"
click at [360, 180] on input "text" at bounding box center [354, 177] width 144 height 17
type input "n/a"
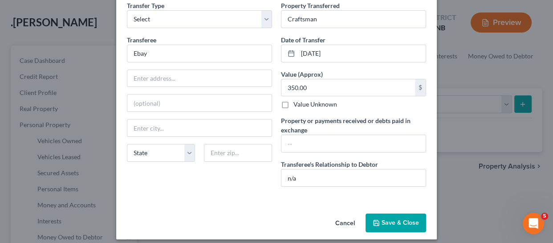
click at [294, 210] on div "Cancel Save & Close" at bounding box center [276, 224] width 321 height 29
click at [405, 221] on button "Save & Close" at bounding box center [396, 222] width 61 height 19
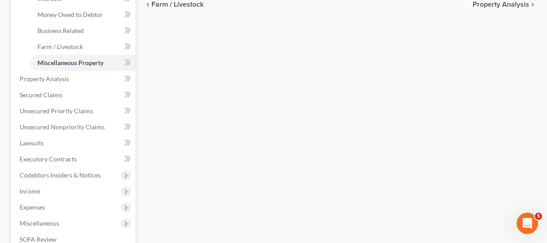
scroll to position [324, 0]
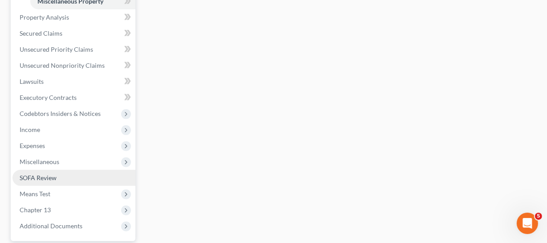
click at [59, 177] on link "SOFA Review" at bounding box center [73, 178] width 123 height 16
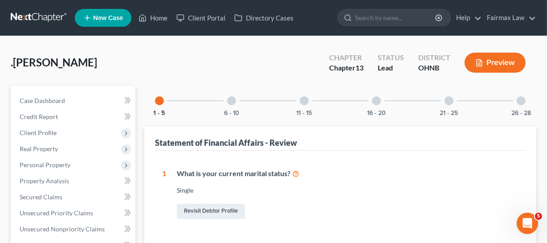
click at [371, 102] on div "16 - 20" at bounding box center [376, 101] width 30 height 30
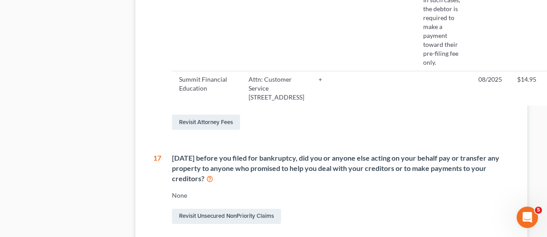
scroll to position [607, 24]
click at [221, 129] on link "Revisit Attorney Fees" at bounding box center [206, 121] width 68 height 15
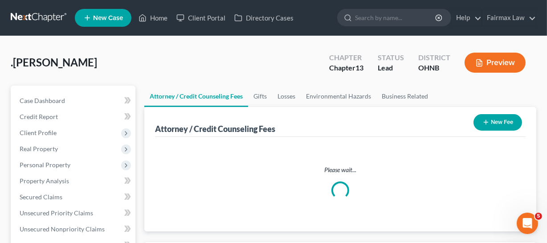
select select "4"
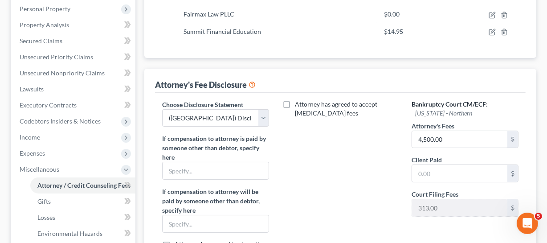
scroll to position [202, 0]
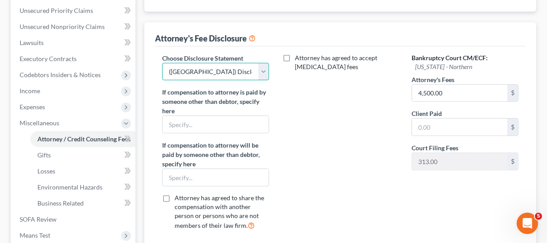
click at [262, 78] on select "Select WDMI - Chapter 13 - Disclosure of Attorney Compensation OHNB & MIWB Disc…" at bounding box center [215, 72] width 107 height 18
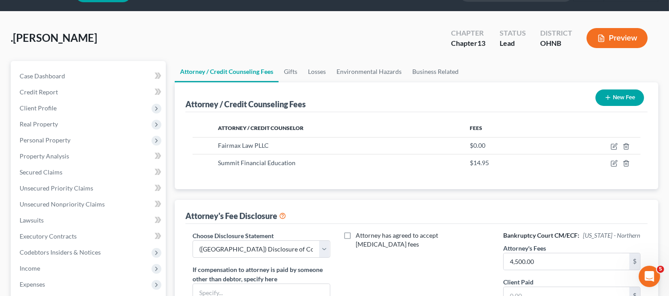
scroll to position [272, 0]
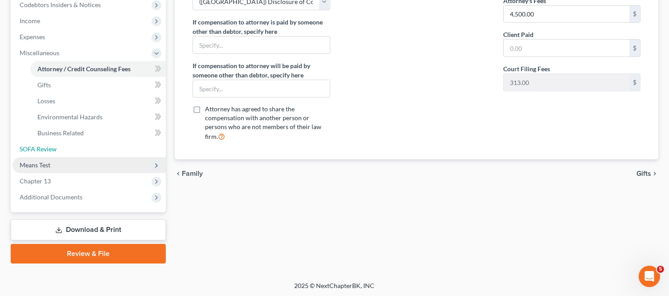
drag, startPoint x: 63, startPoint y: 150, endPoint x: 131, endPoint y: 166, distance: 69.6
click at [63, 150] on link "SOFA Review" at bounding box center [88, 149] width 153 height 16
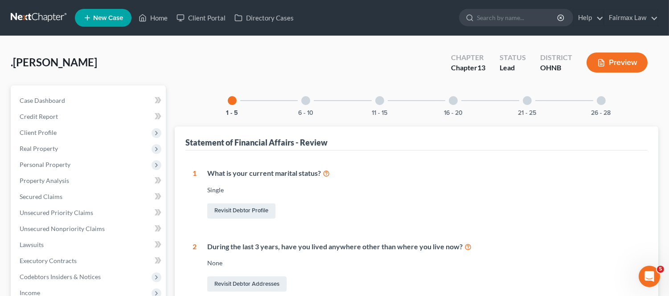
click at [456, 103] on div at bounding box center [453, 100] width 9 height 9
